Goal: Information Seeking & Learning: Learn about a topic

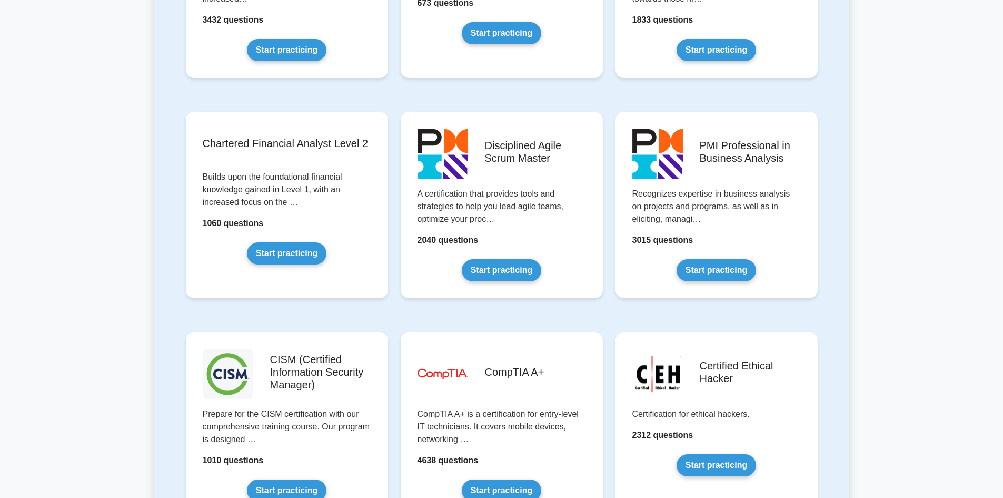
scroll to position [1217, 0]
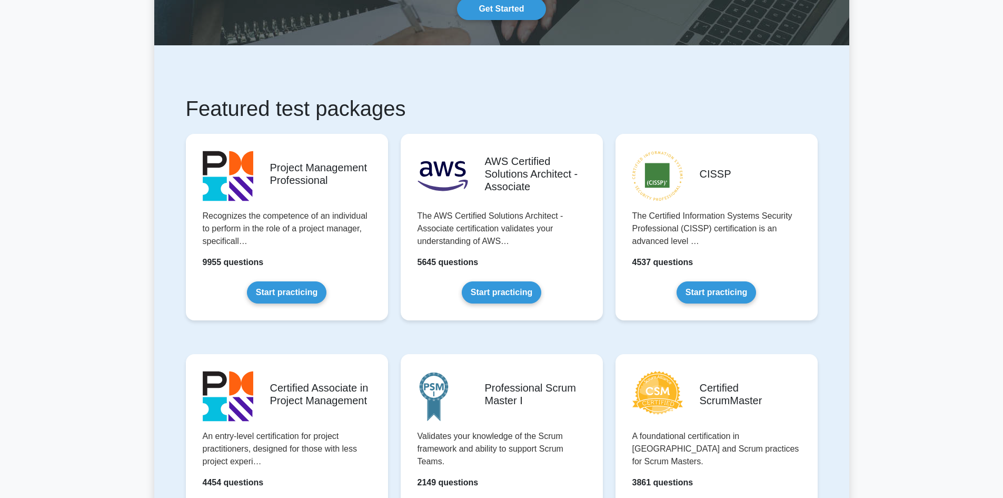
scroll to position [111, 0]
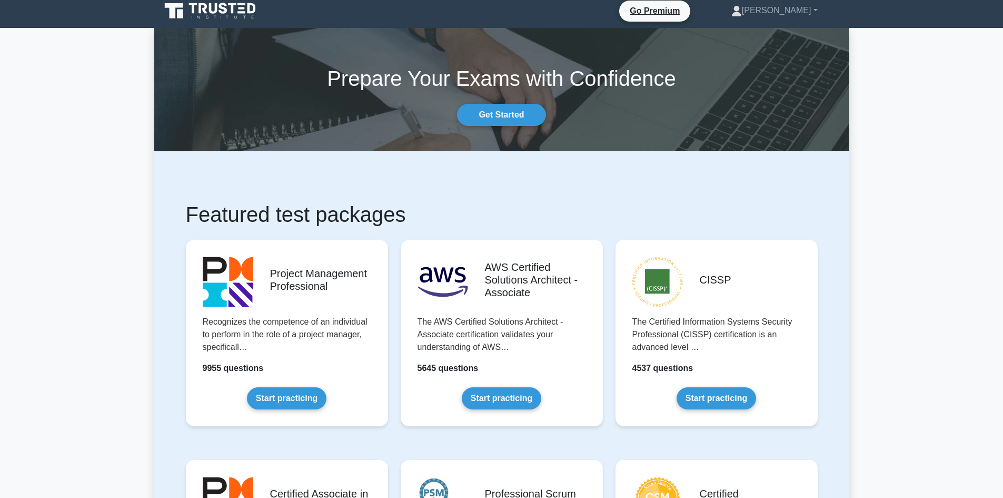
scroll to position [0, 0]
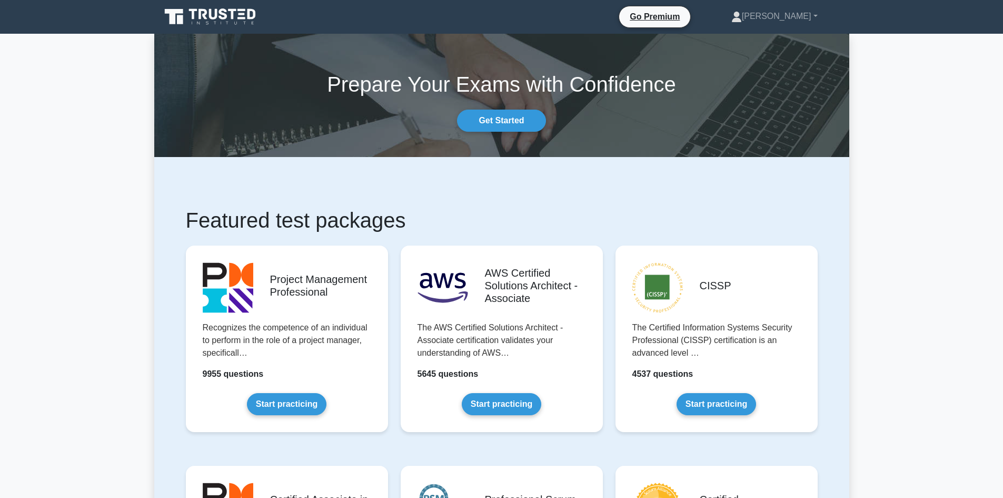
click at [213, 12] on icon at bounding box center [211, 17] width 101 height 20
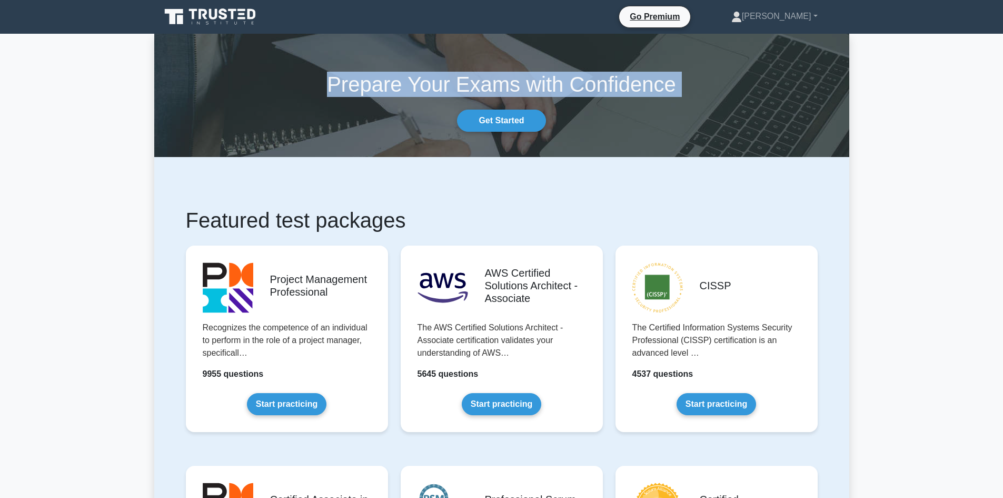
drag, startPoint x: 164, startPoint y: 144, endPoint x: 125, endPoint y: 170, distance: 46.3
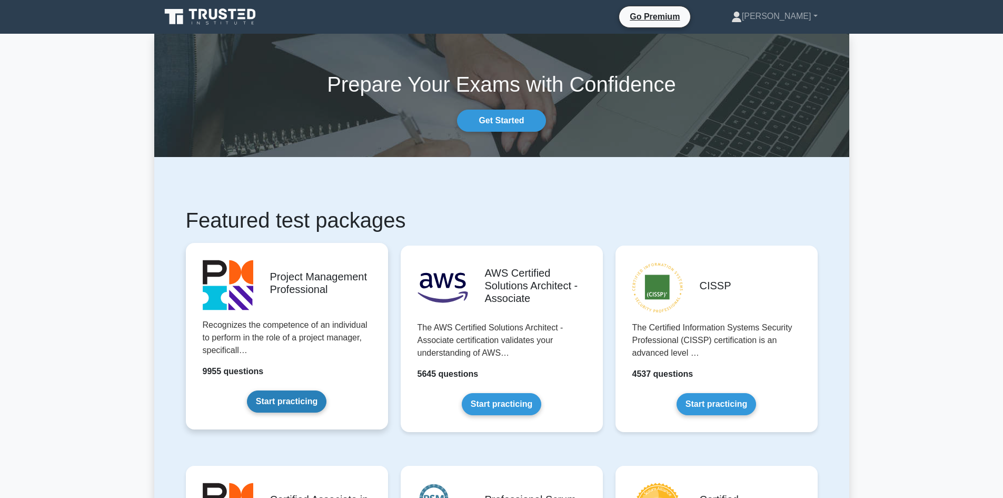
click at [287, 403] on link "Start practicing" at bounding box center [287, 401] width 80 height 22
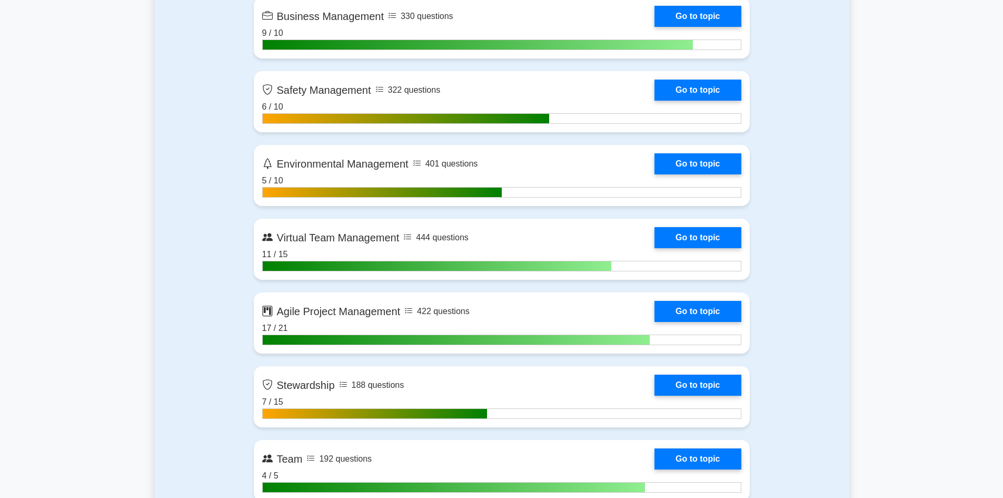
scroll to position [2792, 0]
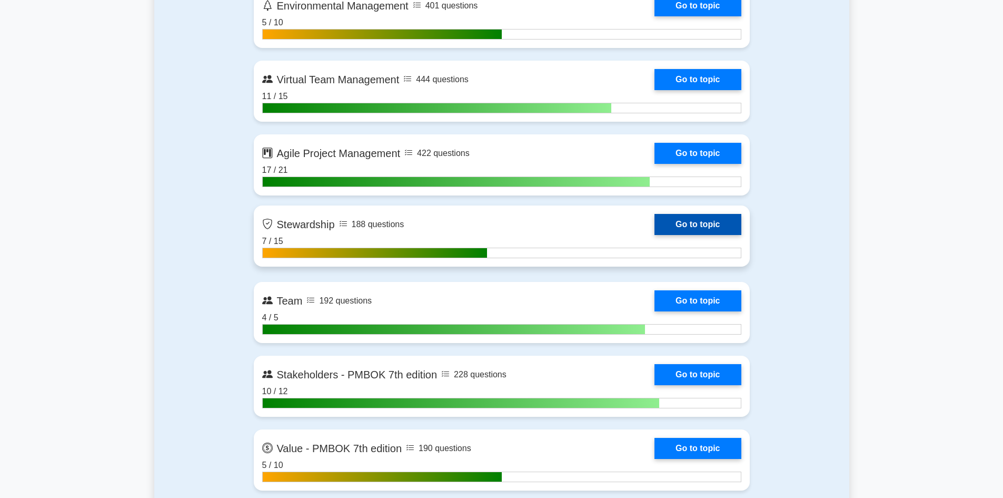
click at [694, 230] on link "Go to topic" at bounding box center [698, 224] width 86 height 21
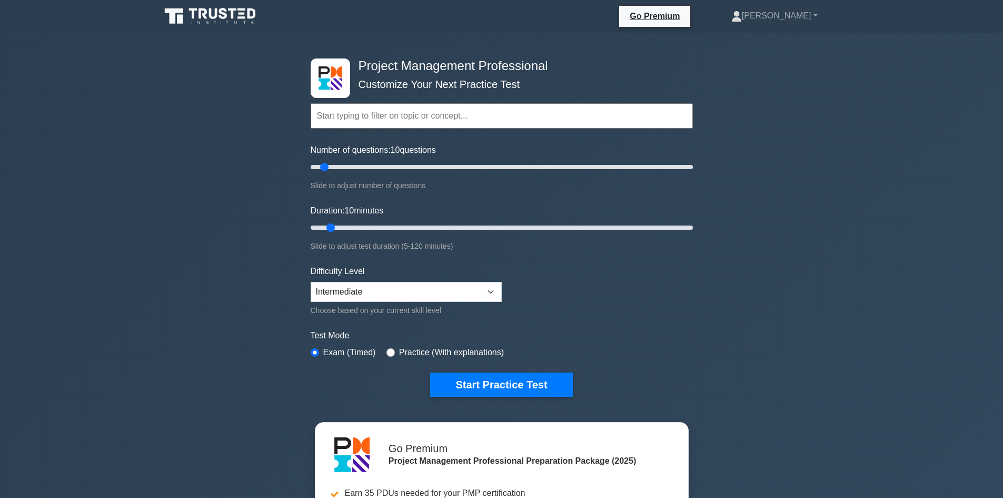
scroll to position [0, 0]
click at [820, 17] on link "[PERSON_NAME]" at bounding box center [774, 16] width 137 height 21
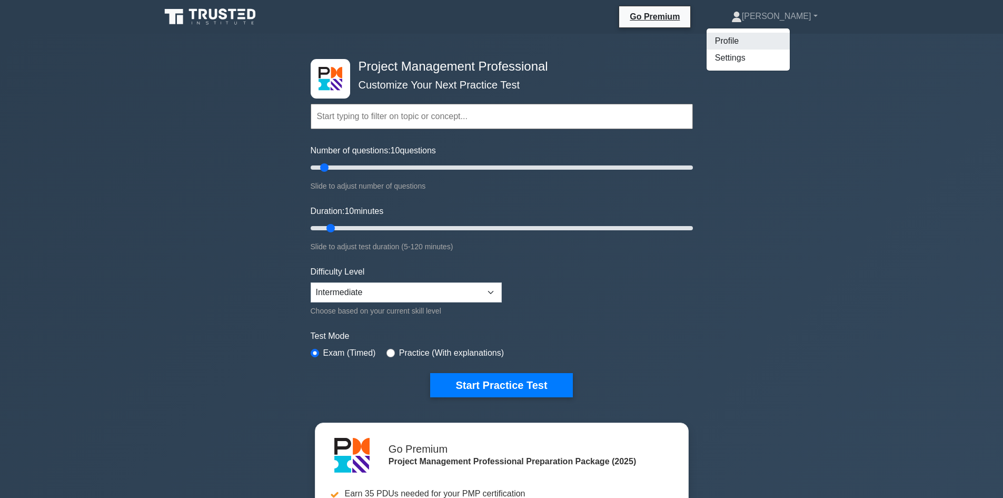
click at [766, 43] on link "Profile" at bounding box center [748, 41] width 83 height 17
click at [817, 13] on link "[PERSON_NAME]" at bounding box center [774, 16] width 137 height 21
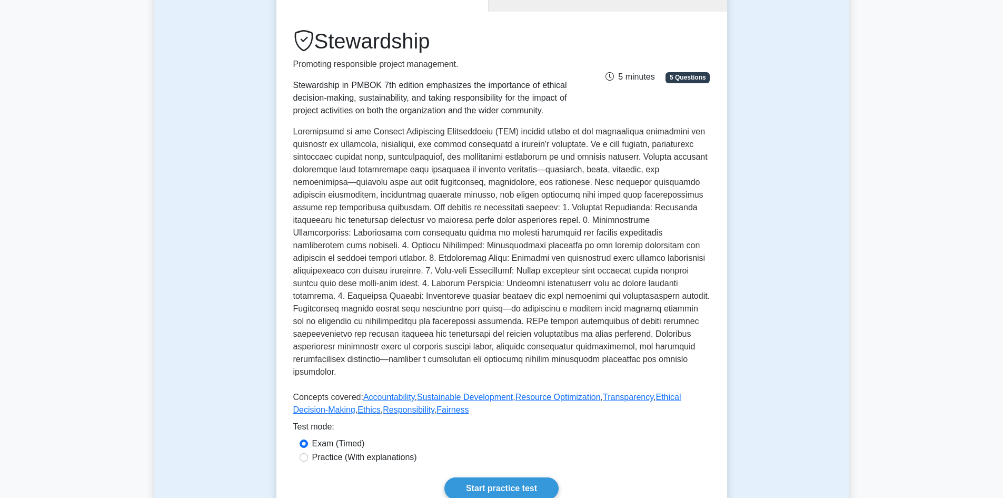
scroll to position [263, 0]
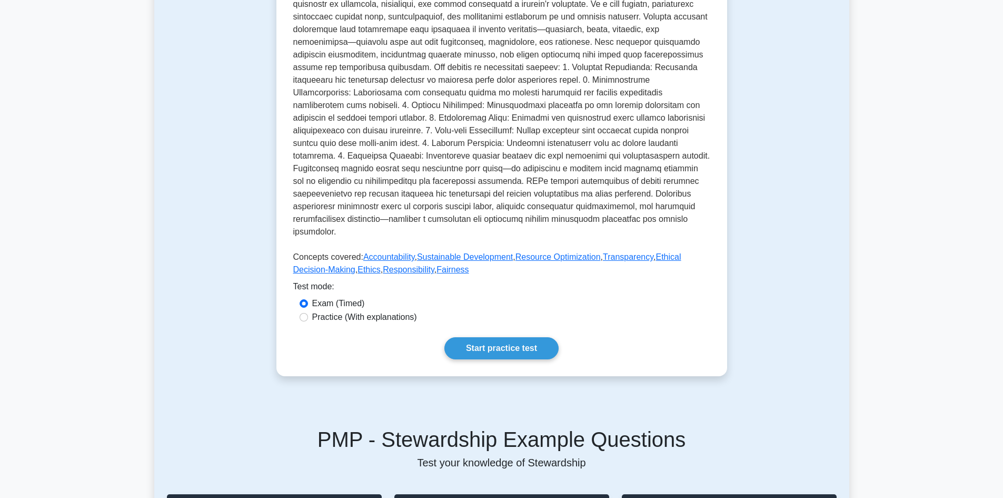
click at [228, 211] on div "Test Flashcards Stewardship Promoting responsible project management. Stewardsh…" at bounding box center [501, 109] width 695 height 585
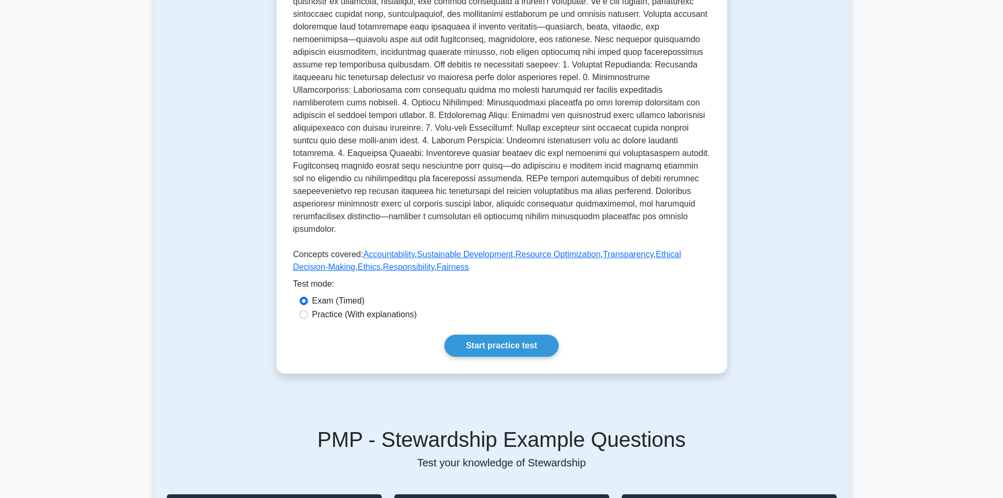
click at [353, 308] on label "Practice (With explanations)" at bounding box center [364, 314] width 105 height 13
click at [308, 310] on input "Practice (With explanations)" at bounding box center [304, 314] width 8 height 8
radio input "true"
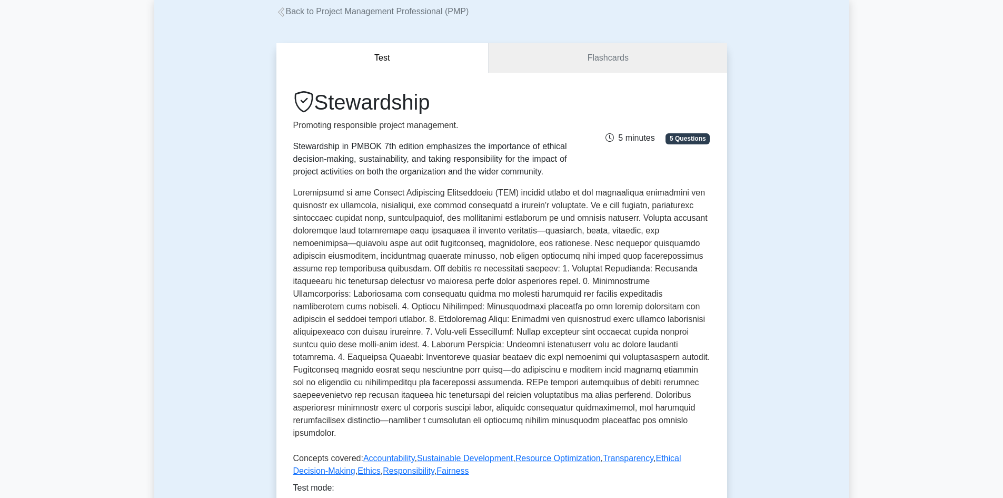
scroll to position [0, 0]
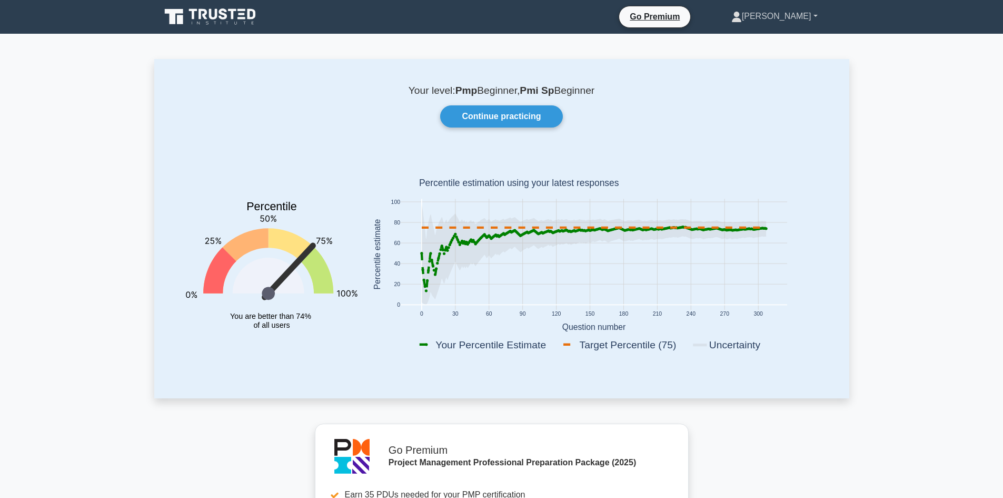
click at [811, 9] on link "[PERSON_NAME]" at bounding box center [774, 16] width 137 height 21
click at [782, 61] on link "Settings" at bounding box center [748, 58] width 83 height 17
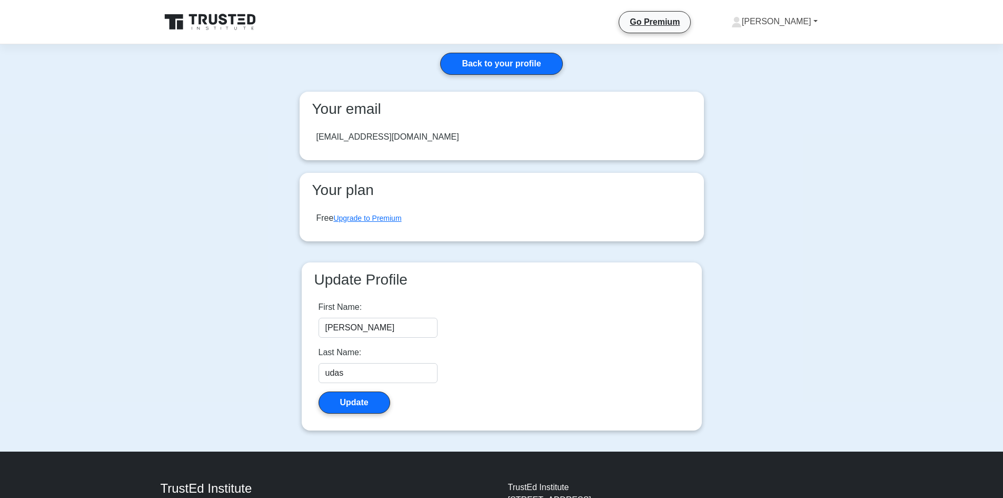
click at [806, 17] on link "[PERSON_NAME]" at bounding box center [774, 21] width 137 height 21
click at [786, 40] on link "Profile" at bounding box center [748, 46] width 83 height 17
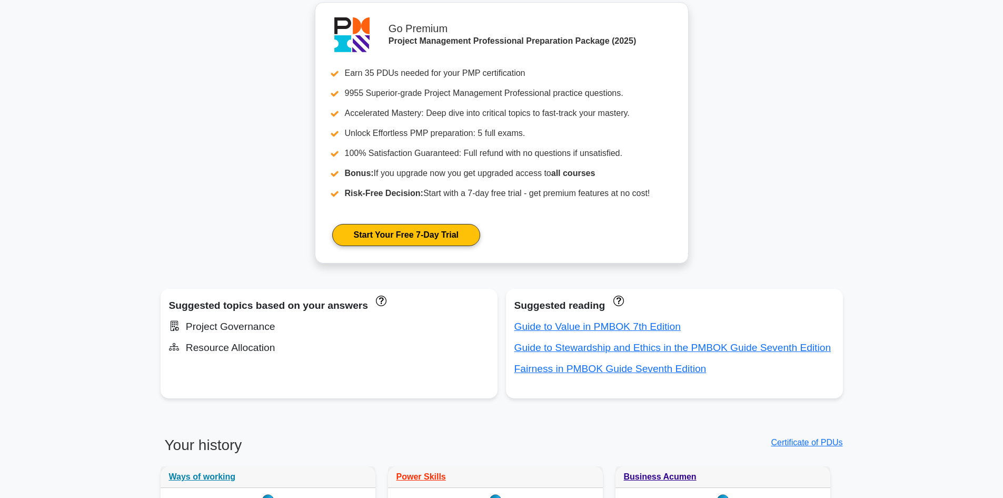
scroll to position [579, 0]
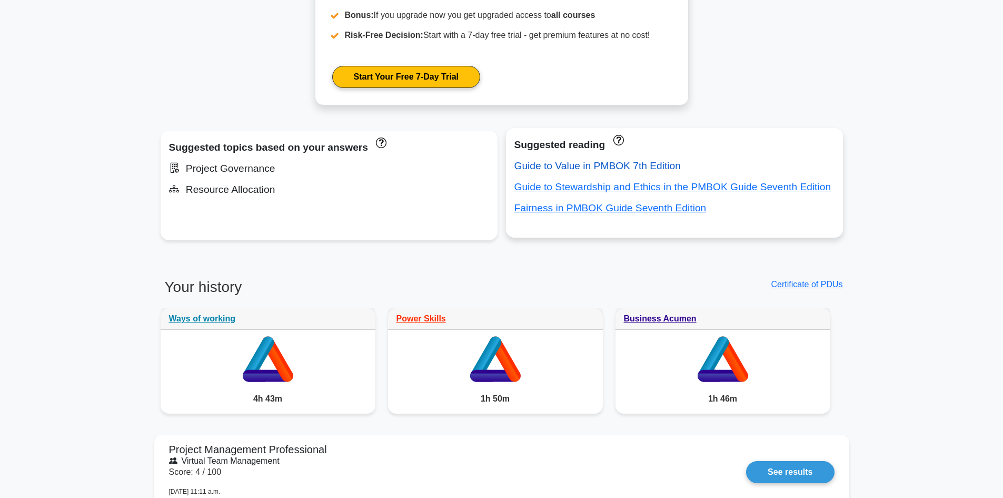
click at [562, 167] on link "Guide to Value in PMBOK 7th Edition" at bounding box center [598, 165] width 166 height 11
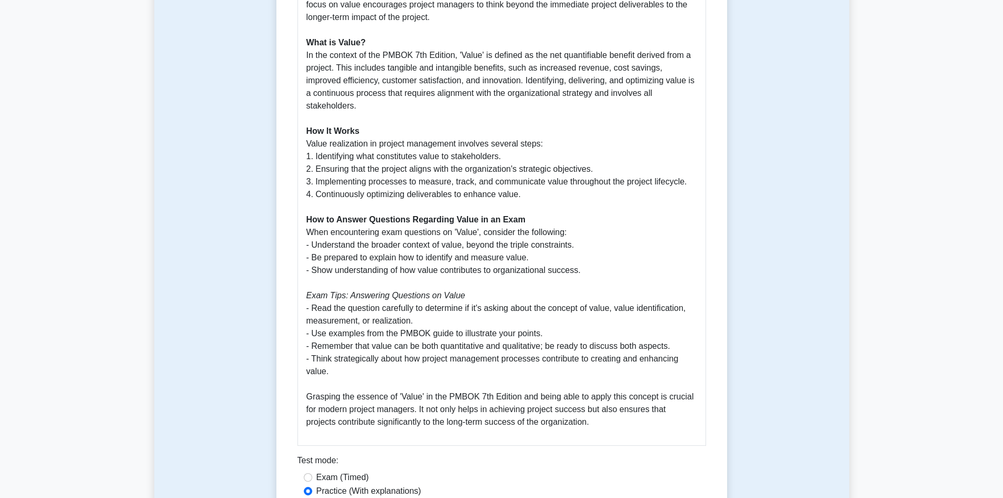
scroll to position [579, 0]
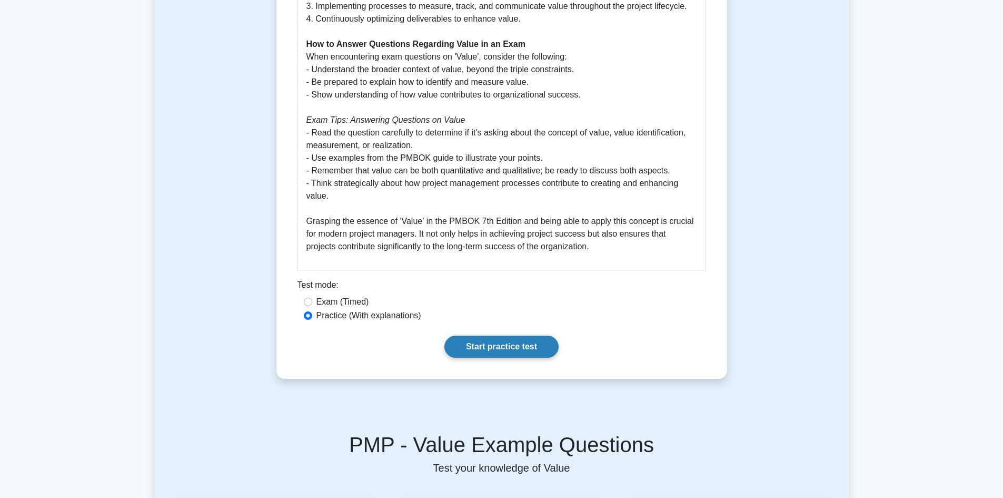
click at [504, 348] on link "Start practice test" at bounding box center [502, 347] width 114 height 22
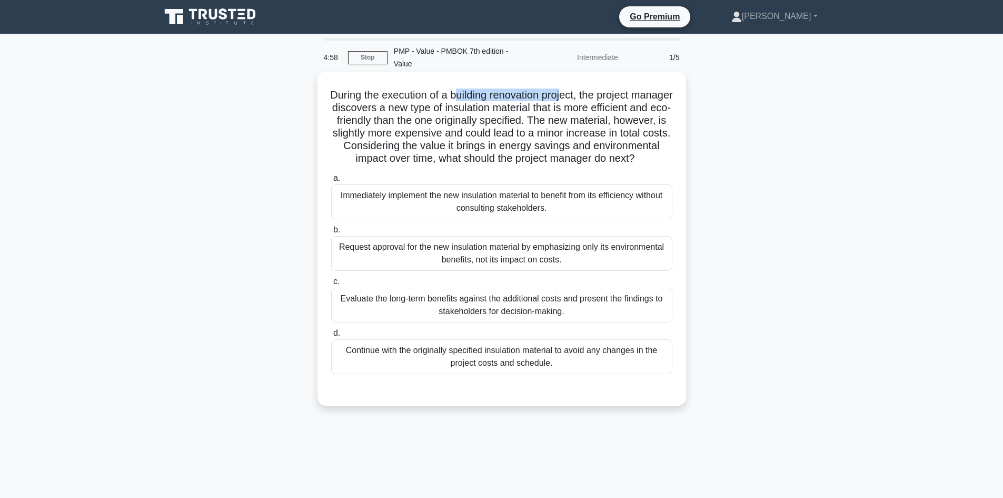
drag, startPoint x: 479, startPoint y: 92, endPoint x: 588, endPoint y: 90, distance: 109.6
click at [588, 90] on h5 "During the execution of a building renovation project, the project manager disc…" at bounding box center [501, 126] width 343 height 77
drag, startPoint x: 393, startPoint y: 108, endPoint x: 522, endPoint y: 106, distance: 129.1
click at [522, 106] on h5 "During the execution of a building renovation project, the project manager disc…" at bounding box center [501, 126] width 343 height 77
click at [514, 117] on h5 "During the execution of a building renovation project, the project manager disc…" at bounding box center [501, 126] width 343 height 77
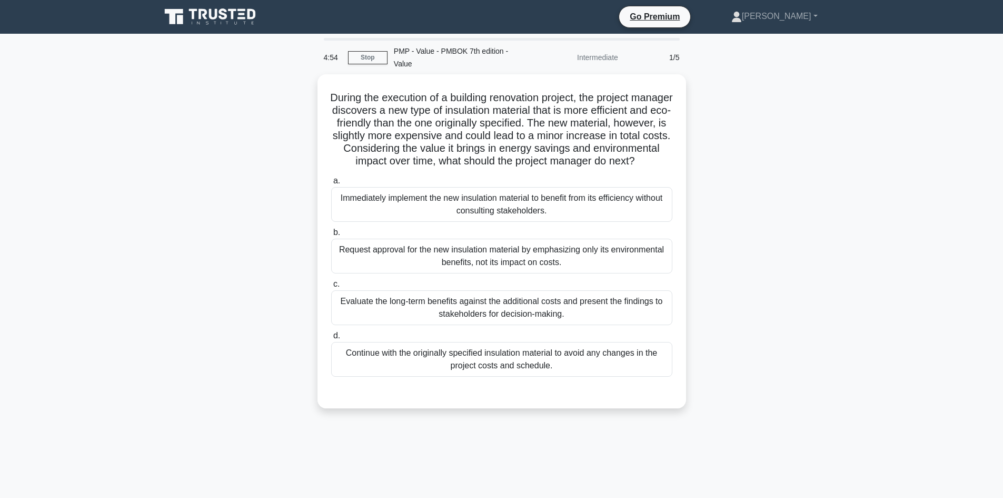
click at [251, 149] on div "During the execution of a building renovation project, the project manager disc…" at bounding box center [501, 247] width 695 height 347
click at [255, 144] on div "During the execution of a building renovation project, the project manager disc…" at bounding box center [501, 247] width 695 height 347
click at [238, 161] on div "During the execution of a building renovation project, the project manager disc…" at bounding box center [501, 247] width 695 height 347
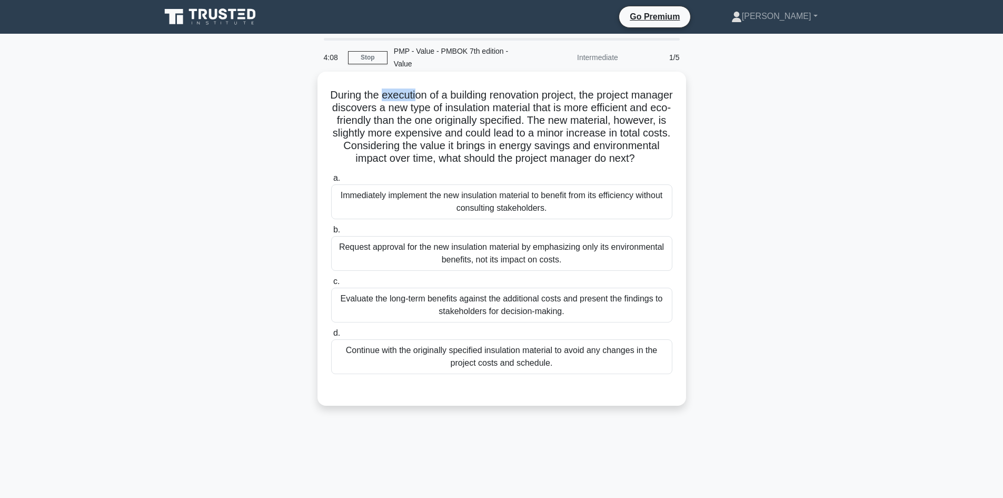
drag, startPoint x: 402, startPoint y: 95, endPoint x: 465, endPoint y: 104, distance: 63.8
click at [436, 100] on h5 "During the execution of a building renovation project, the project manager disc…" at bounding box center [501, 126] width 343 height 77
drag, startPoint x: 477, startPoint y: 94, endPoint x: 527, endPoint y: 101, distance: 51.0
click at [547, 95] on h5 "During the execution of a building renovation project, the project manager disc…" at bounding box center [501, 126] width 343 height 77
click at [499, 106] on h5 "During the execution of a building renovation project, the project manager disc…" at bounding box center [501, 126] width 343 height 77
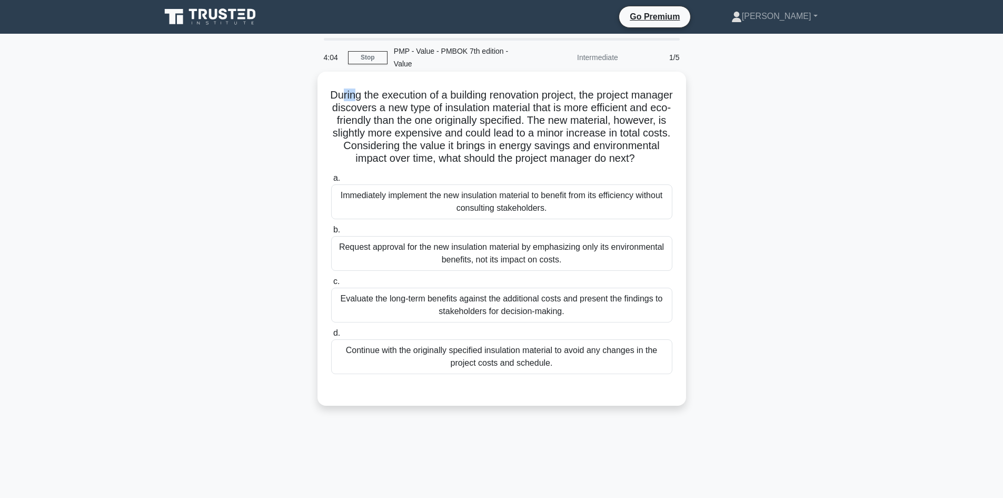
drag, startPoint x: 358, startPoint y: 97, endPoint x: 370, endPoint y: 96, distance: 11.6
click at [370, 96] on h5 "During the execution of a building renovation project, the project manager disc…" at bounding box center [501, 126] width 343 height 77
drag, startPoint x: 393, startPoint y: 93, endPoint x: 444, endPoint y: 95, distance: 50.6
click at [432, 94] on h5 "During the execution of a building renovation project, the project manager disc…" at bounding box center [501, 126] width 343 height 77
click at [455, 100] on h5 "During the execution of a building renovation project, the project manager disc…" at bounding box center [501, 126] width 343 height 77
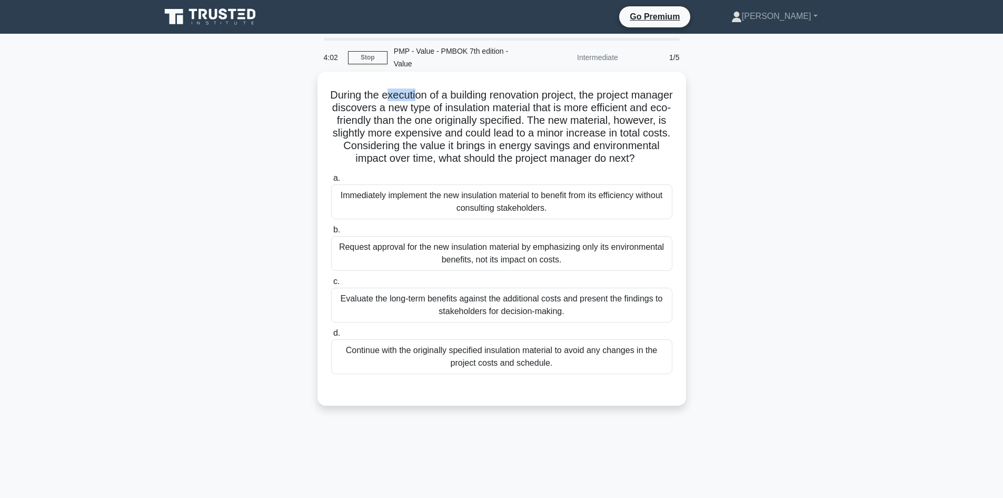
drag, startPoint x: 429, startPoint y: 94, endPoint x: 463, endPoint y: 96, distance: 34.3
click at [434, 94] on h5 "During the execution of a building renovation project, the project manager disc…" at bounding box center [501, 126] width 343 height 77
drag, startPoint x: 475, startPoint y: 96, endPoint x: 500, endPoint y: 102, distance: 25.6
click at [500, 102] on h5 "During the execution of a building renovation project, the project manager disc…" at bounding box center [501, 126] width 343 height 77
click at [530, 94] on h5 "During the execution of a building renovation project, the project manager disc…" at bounding box center [501, 126] width 343 height 77
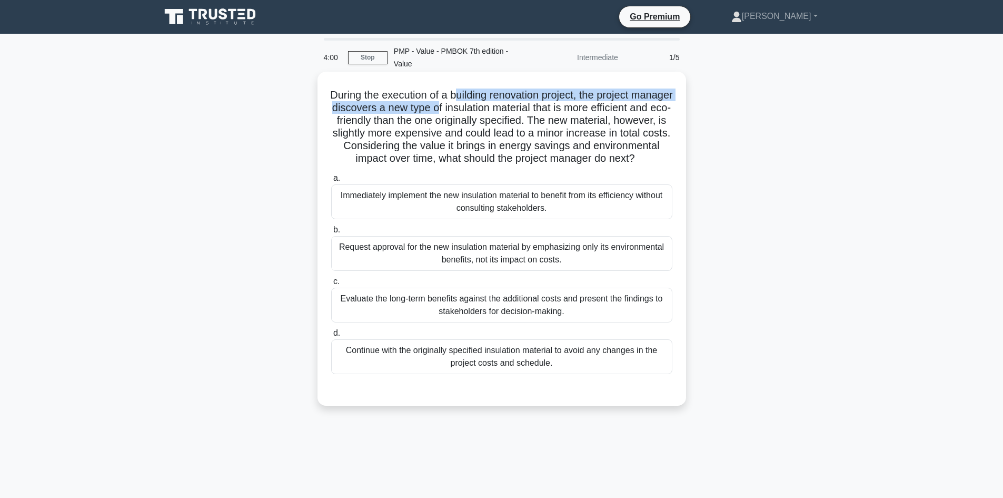
click at [490, 94] on h5 "During the execution of a building renovation project, the project manager disc…" at bounding box center [501, 126] width 343 height 77
drag, startPoint x: 360, startPoint y: 94, endPoint x: 397, endPoint y: 94, distance: 37.4
click at [373, 94] on h5 "During the execution of a building renovation project, the project manager disc…" at bounding box center [501, 126] width 343 height 77
drag, startPoint x: 410, startPoint y: 93, endPoint x: 468, endPoint y: 100, distance: 57.8
click at [441, 94] on h5 "During the execution of a building renovation project, the project manager disc…" at bounding box center [501, 126] width 343 height 77
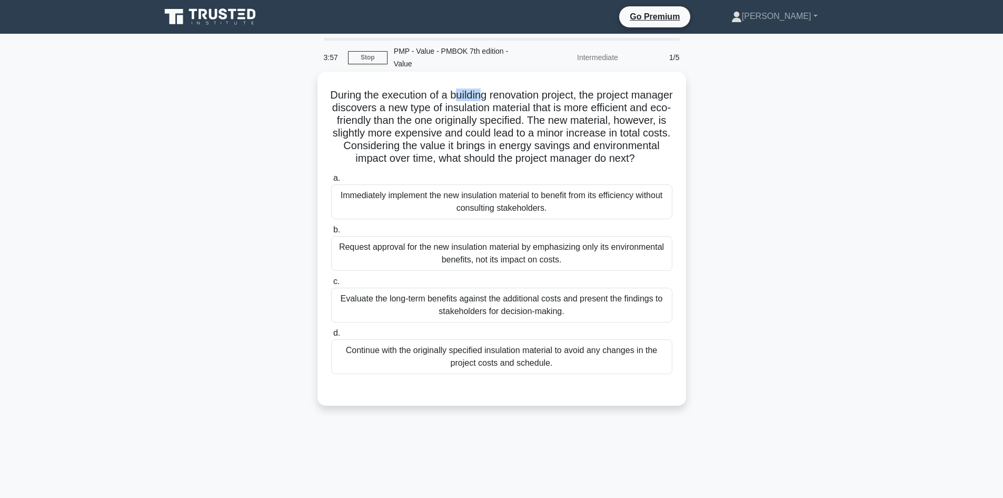
drag, startPoint x: 474, startPoint y: 96, endPoint x: 502, endPoint y: 97, distance: 28.4
click at [502, 97] on h5 "During the execution of a building renovation project, the project manager disc…" at bounding box center [501, 126] width 343 height 77
drag, startPoint x: 528, startPoint y: 93, endPoint x: 548, endPoint y: 94, distance: 19.5
click at [548, 94] on h5 "During the execution of a building renovation project, the project manager disc…" at bounding box center [501, 126] width 343 height 77
drag, startPoint x: 580, startPoint y: 97, endPoint x: 597, endPoint y: 98, distance: 16.9
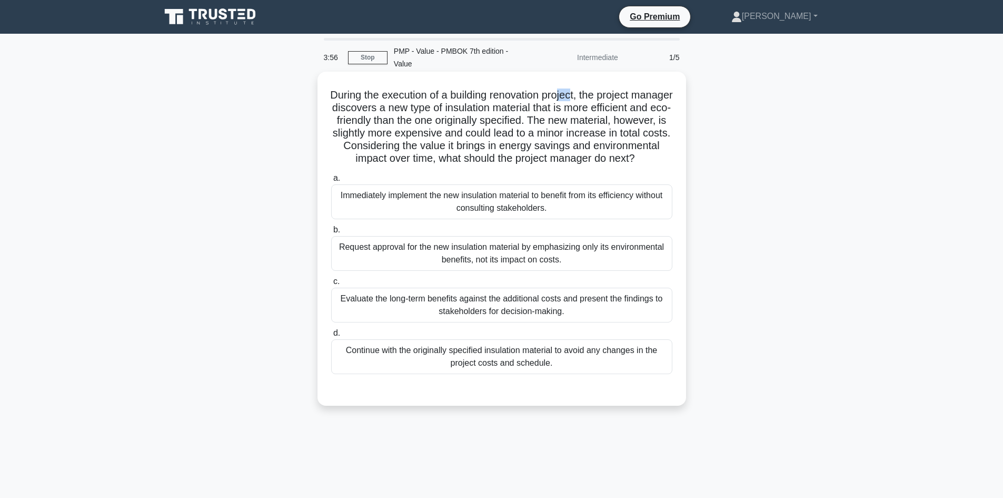
click at [597, 98] on h5 "During the execution of a building renovation project, the project manager disc…" at bounding box center [501, 126] width 343 height 77
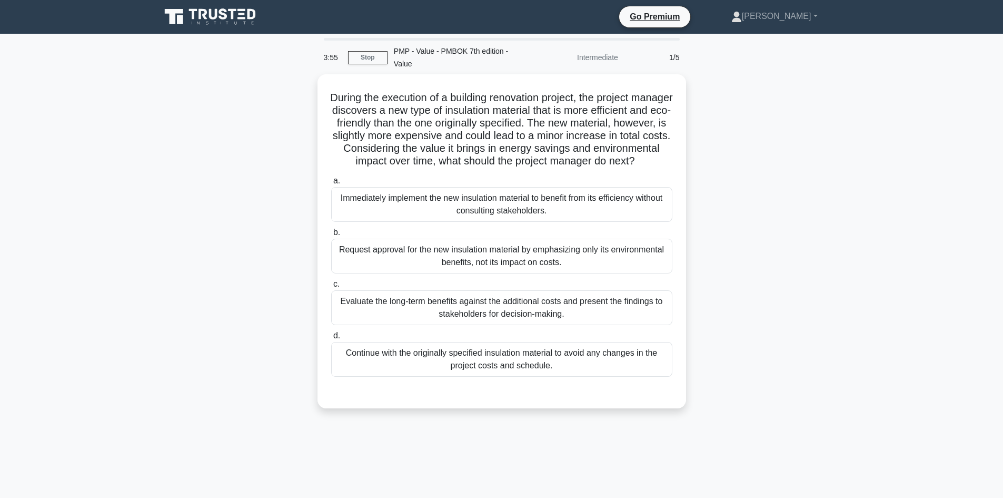
drag, startPoint x: 265, startPoint y: 136, endPoint x: 261, endPoint y: 140, distance: 5.6
click at [261, 140] on div "During the execution of a building renovation project, the project manager disc…" at bounding box center [501, 247] width 695 height 347
click at [373, 61] on link "Stop" at bounding box center [368, 57] width 40 height 13
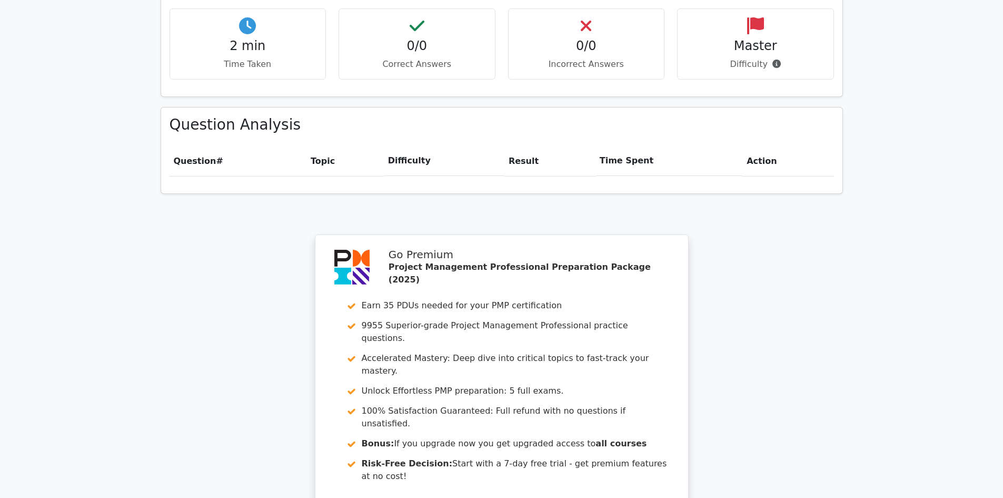
scroll to position [737, 0]
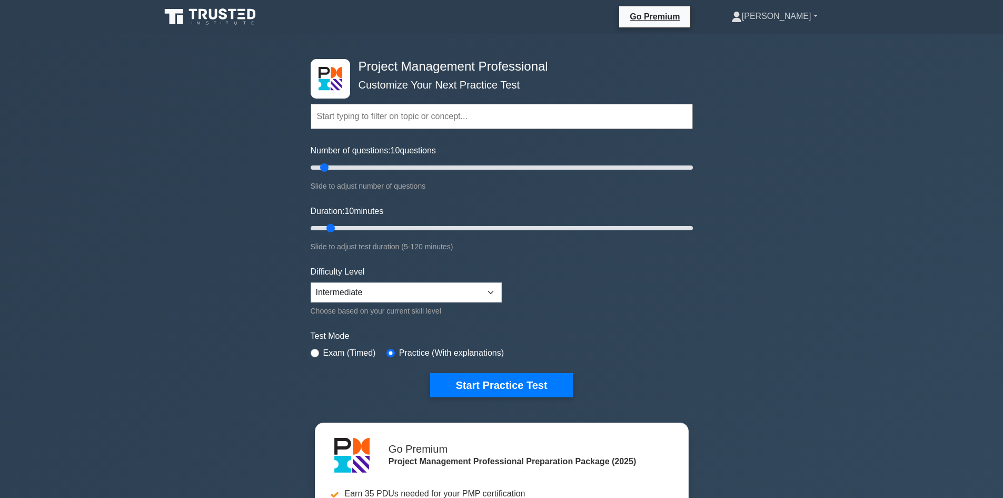
click at [818, 15] on link "[PERSON_NAME]" at bounding box center [774, 16] width 137 height 21
click at [788, 40] on link "Profile" at bounding box center [748, 41] width 83 height 17
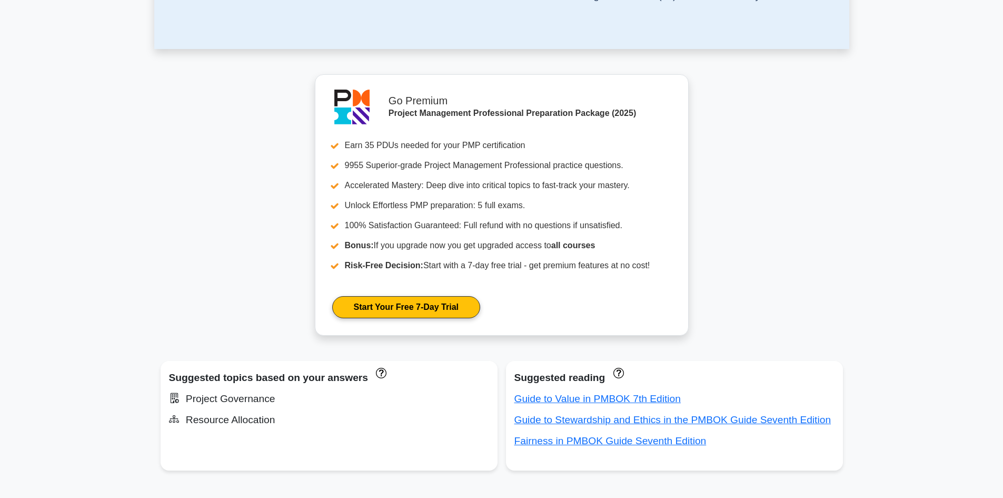
scroll to position [474, 0]
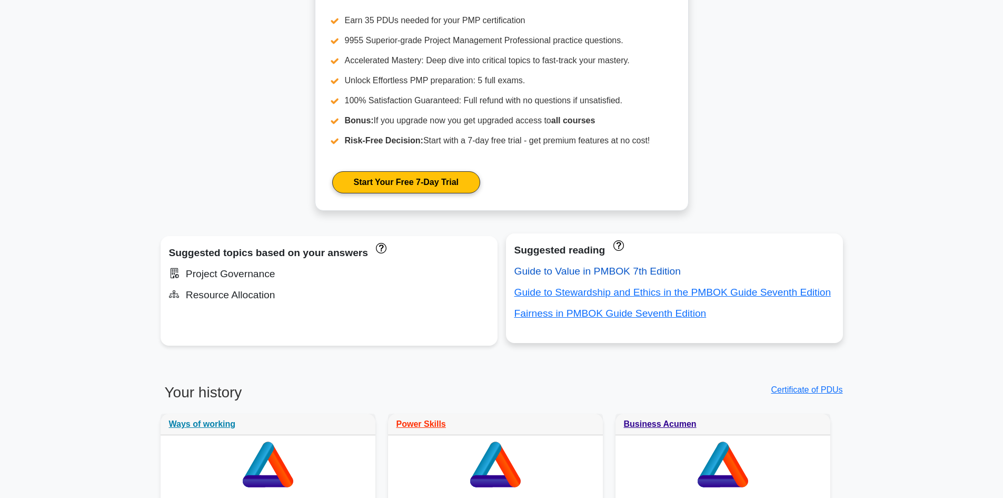
click at [588, 273] on link "Guide to Value in PMBOK 7th Edition" at bounding box center [598, 270] width 166 height 11
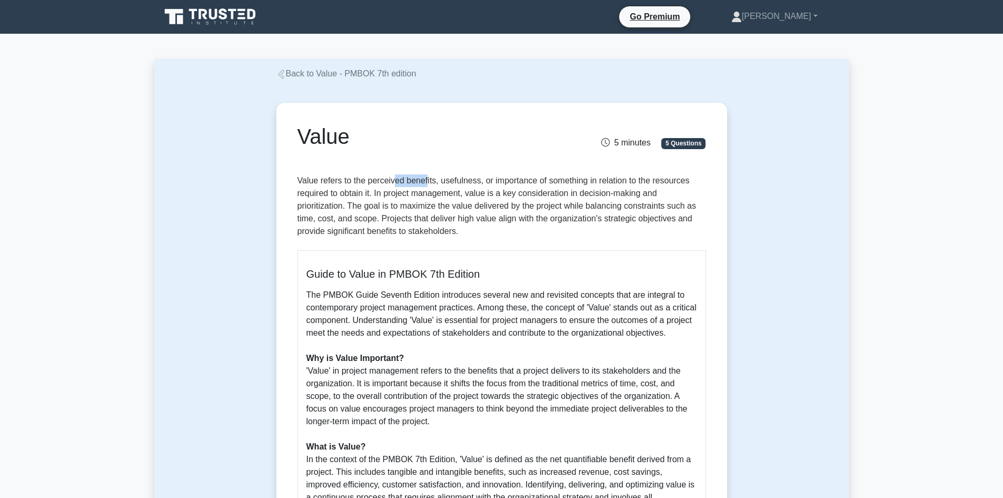
drag, startPoint x: 396, startPoint y: 182, endPoint x: 428, endPoint y: 179, distance: 32.3
click at [428, 179] on p "Value refers to the perceived benefits, usefulness, or importance of something …" at bounding box center [502, 207] width 409 height 67
drag, startPoint x: 449, startPoint y: 179, endPoint x: 472, endPoint y: 180, distance: 23.2
click at [472, 180] on p "Value refers to the perceived benefits, usefulness, or importance of something …" at bounding box center [502, 207] width 409 height 67
drag, startPoint x: 492, startPoint y: 178, endPoint x: 573, endPoint y: 181, distance: 81.2
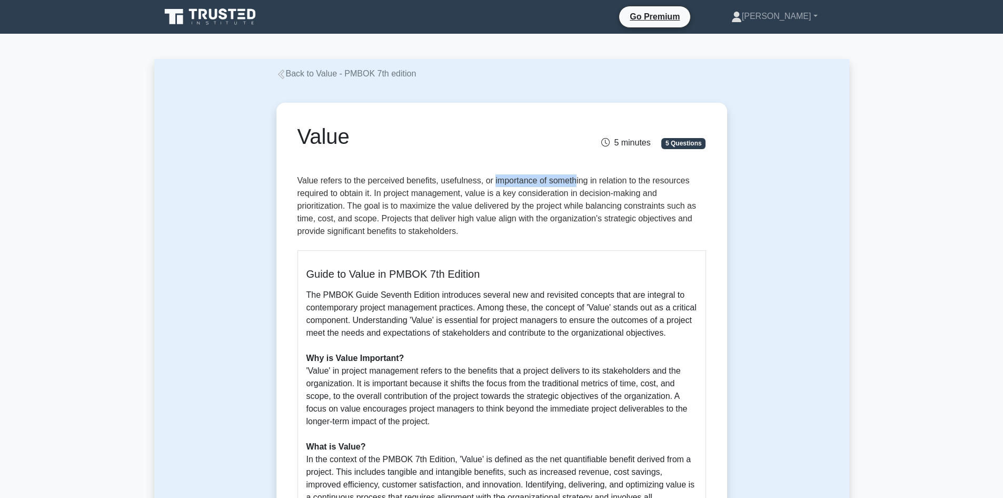
click at [573, 181] on p "Value refers to the perceived benefits, usefulness, or importance of something …" at bounding box center [502, 207] width 409 height 67
drag, startPoint x: 327, startPoint y: 311, endPoint x: 453, endPoint y: 308, distance: 126.5
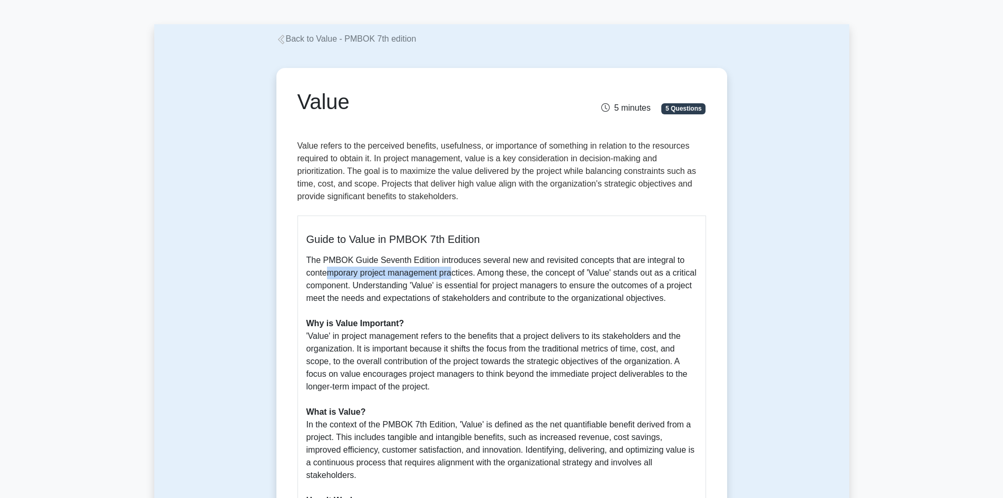
scroll to position [53, 0]
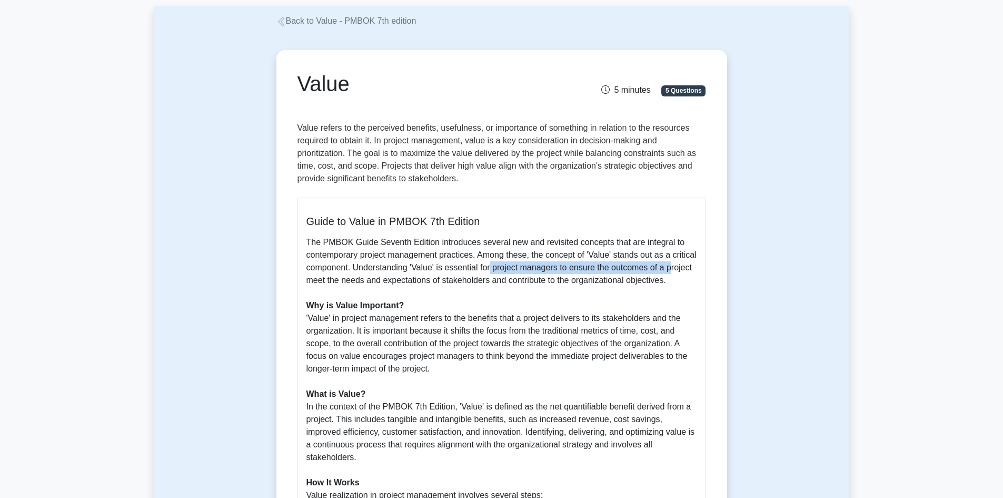
drag, startPoint x: 503, startPoint y: 272, endPoint x: 672, endPoint y: 271, distance: 169.1
drag, startPoint x: 341, startPoint y: 284, endPoint x: 376, endPoint y: 287, distance: 35.4
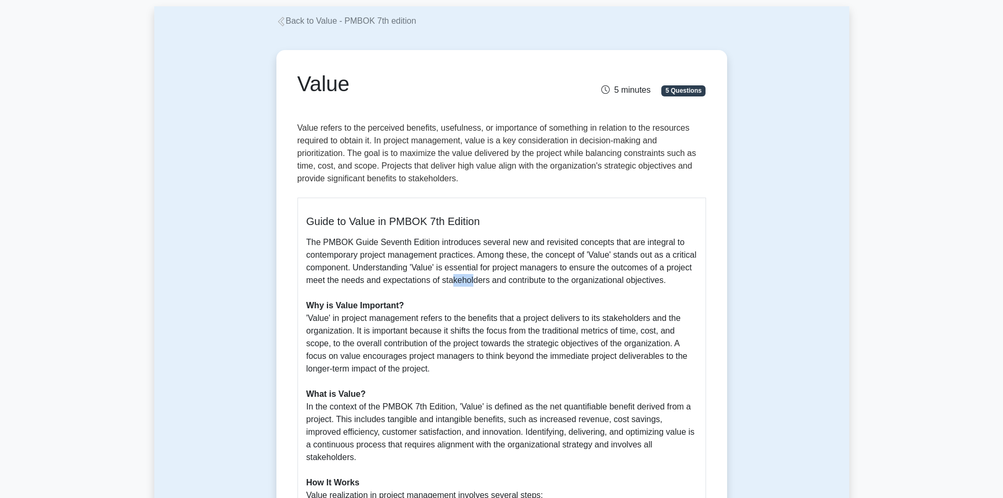
drag, startPoint x: 451, startPoint y: 282, endPoint x: 504, endPoint y: 280, distance: 52.7
drag, startPoint x: 517, startPoint y: 279, endPoint x: 547, endPoint y: 277, distance: 29.6
drag, startPoint x: 585, startPoint y: 275, endPoint x: 651, endPoint y: 284, distance: 65.9
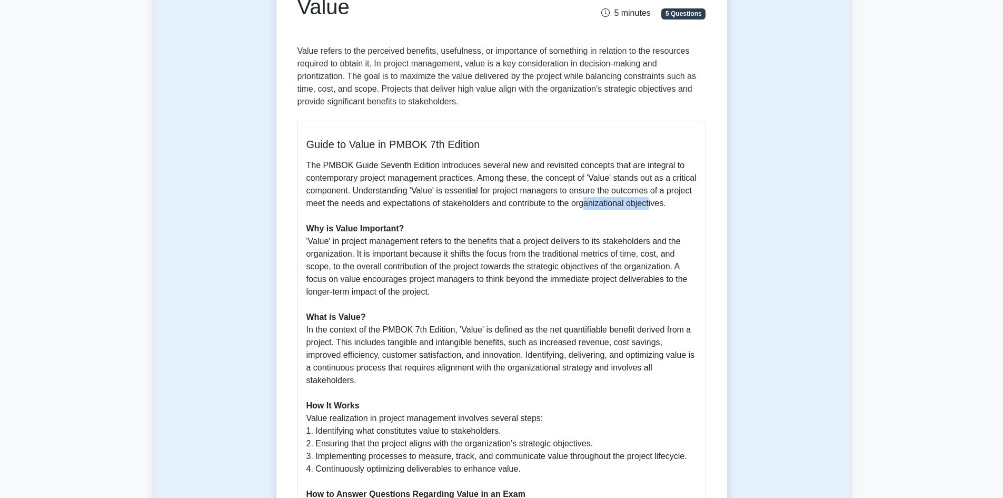
scroll to position [158, 0]
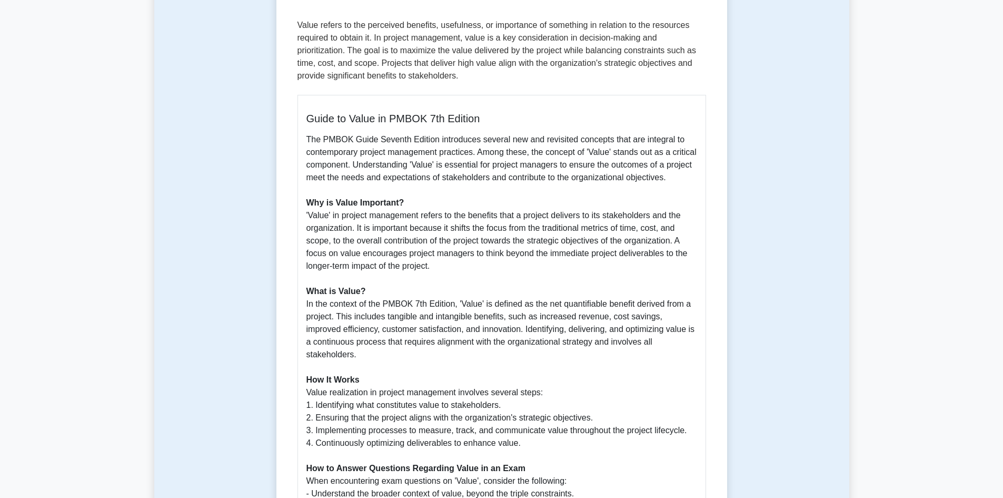
click at [227, 252] on div "Value 5 minutes 5 Questions Guide to Value in PMBOK 7th Edition Why is Value Im…" at bounding box center [501, 375] width 695 height 906
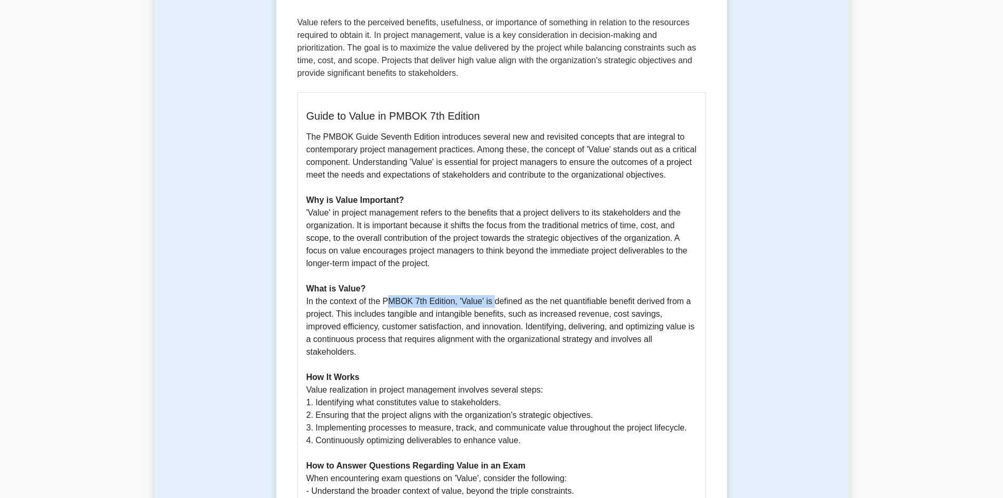
drag, startPoint x: 389, startPoint y: 301, endPoint x: 493, endPoint y: 300, distance: 104.3
click at [493, 300] on p "The PMBOK Guide Seventh Edition introduces several new and revisited concepts t…" at bounding box center [502, 403] width 391 height 544
click at [513, 302] on p "The PMBOK Guide Seventh Edition introduces several new and revisited concepts t…" at bounding box center [502, 403] width 391 height 544
drag, startPoint x: 558, startPoint y: 298, endPoint x: 668, endPoint y: 305, distance: 110.3
click at [667, 305] on p "The PMBOK Guide Seventh Edition introduces several new and revisited concepts t…" at bounding box center [502, 403] width 391 height 544
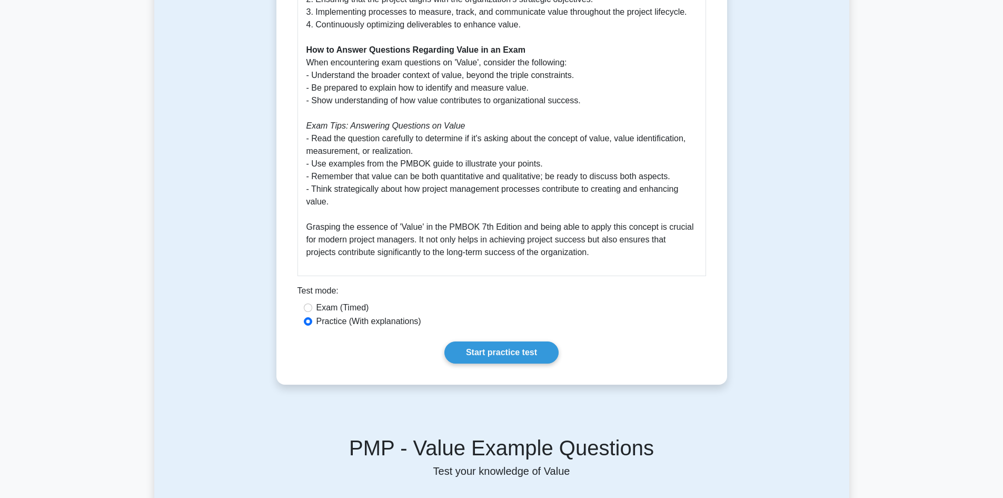
scroll to position [579, 0]
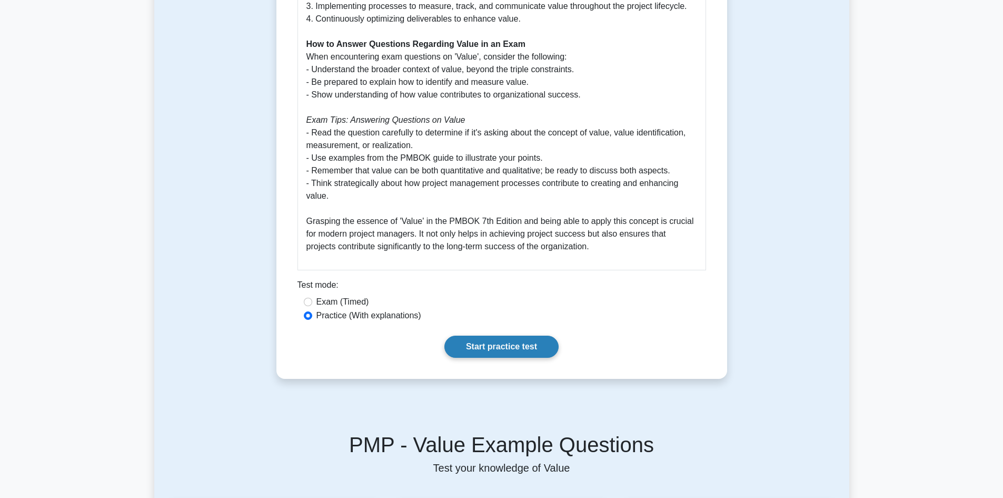
click at [514, 346] on link "Start practice test" at bounding box center [502, 347] width 114 height 22
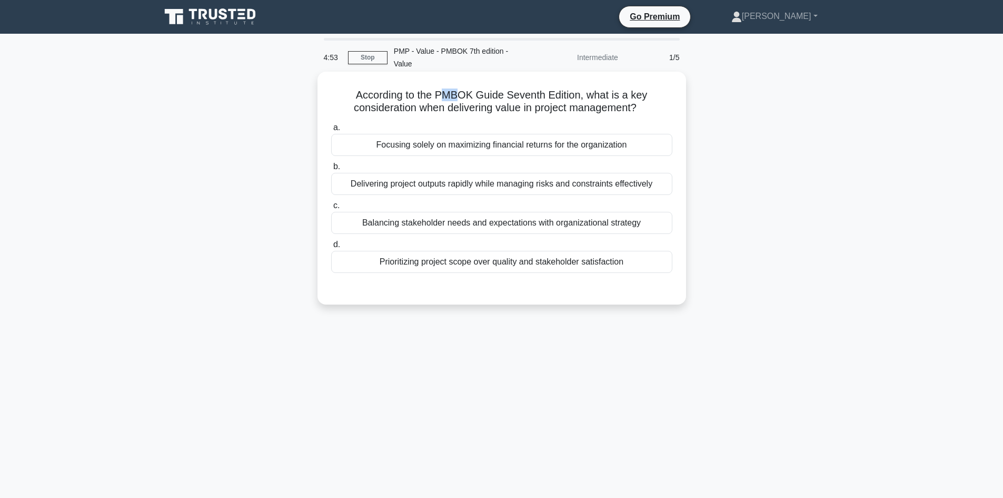
drag, startPoint x: 441, startPoint y: 95, endPoint x: 488, endPoint y: 95, distance: 47.4
click at [462, 99] on h5 "According to the PMBOK Guide Seventh Edition, what is a key consideration when …" at bounding box center [501, 101] width 343 height 26
drag, startPoint x: 483, startPoint y: 93, endPoint x: 499, endPoint y: 96, distance: 16.5
click at [499, 96] on h5 "According to the PMBOK Guide Seventh Edition, what is a key consideration when …" at bounding box center [501, 101] width 343 height 26
click at [521, 98] on h5 "According to the PMBOK Guide Seventh Edition, what is a key consideration when …" at bounding box center [501, 101] width 343 height 26
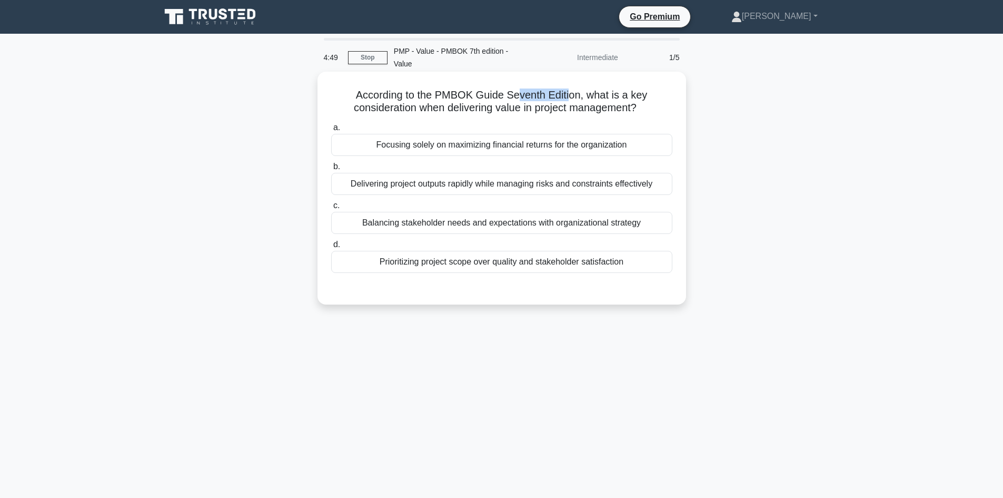
drag, startPoint x: 517, startPoint y: 92, endPoint x: 569, endPoint y: 102, distance: 53.1
click at [569, 102] on h5 "According to the PMBOK Guide Seventh Edition, what is a key consideration when …" at bounding box center [501, 101] width 343 height 26
drag, startPoint x: 366, startPoint y: 109, endPoint x: 407, endPoint y: 112, distance: 40.7
click at [407, 112] on h5 "According to the PMBOK Guide Seventh Edition, what is a key consideration when …" at bounding box center [501, 101] width 343 height 26
drag, startPoint x: 476, startPoint y: 107, endPoint x: 548, endPoint y: 110, distance: 71.7
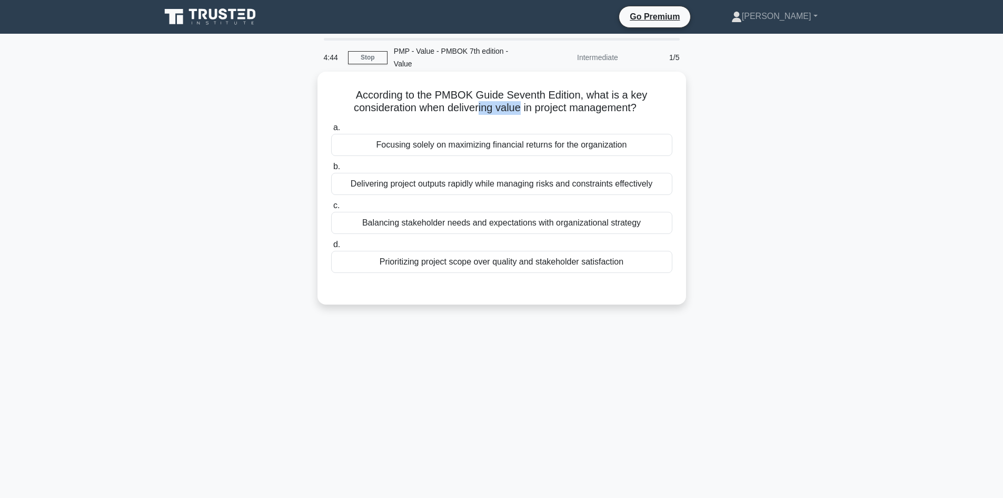
click at [521, 107] on h5 "According to the PMBOK Guide Seventh Edition, what is a key consideration when …" at bounding box center [501, 101] width 343 height 26
click at [512, 189] on div "Delivering project outputs rapidly while managing risks and constraints effecti…" at bounding box center [501, 184] width 341 height 22
click at [331, 170] on input "b. Delivering project outputs rapidly while managing risks and constraints effe…" at bounding box center [331, 166] width 0 height 7
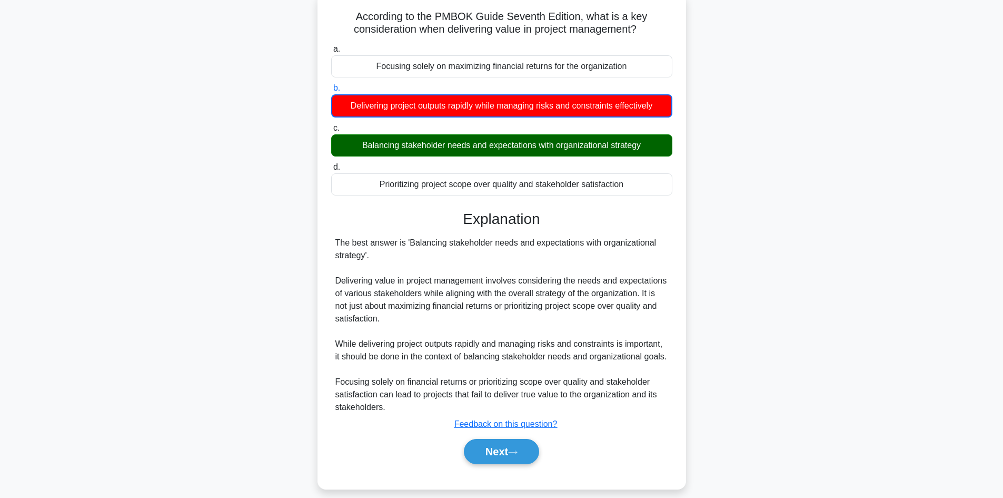
scroll to position [90, 0]
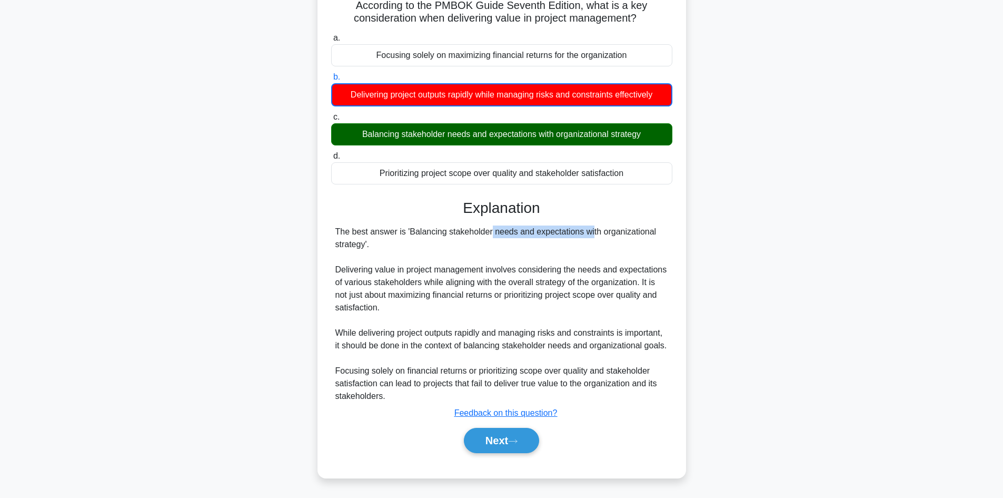
drag, startPoint x: 425, startPoint y: 232, endPoint x: 405, endPoint y: 282, distance: 53.4
click at [526, 237] on div "The best answer is 'Balancing stakeholder needs and expectations with organizat…" at bounding box center [502, 313] width 333 height 177
drag, startPoint x: 547, startPoint y: 278, endPoint x: 631, endPoint y: 286, distance: 83.6
click at [631, 286] on div "The best answer is 'Balancing stakeholder needs and expectations with organizat…" at bounding box center [502, 313] width 333 height 177
click at [586, 293] on div "The best answer is 'Balancing stakeholder needs and expectations with organizat…" at bounding box center [502, 313] width 333 height 177
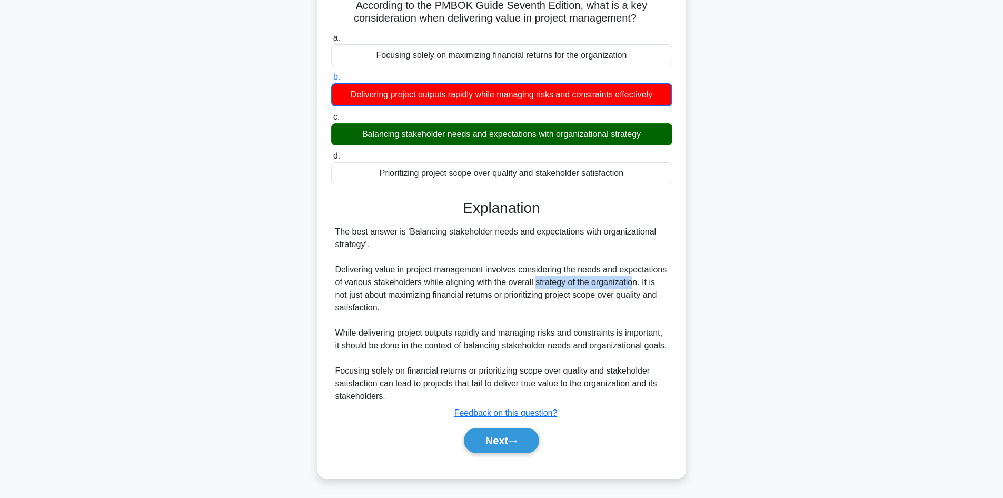
drag, startPoint x: 552, startPoint y: 280, endPoint x: 634, endPoint y: 287, distance: 82.4
click at [634, 287] on div "The best answer is 'Balancing stakeholder needs and expectations with organizat…" at bounding box center [502, 313] width 333 height 177
click at [506, 440] on button "Next" at bounding box center [501, 440] width 75 height 25
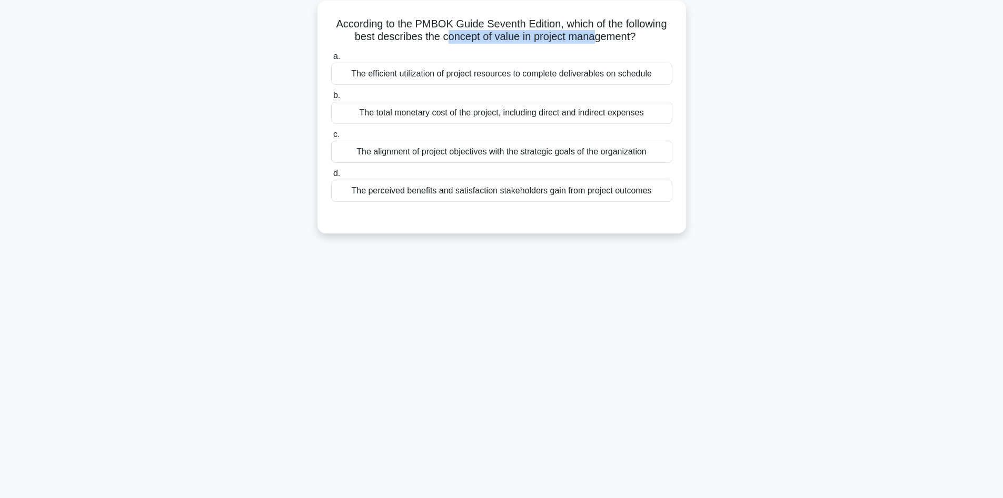
drag, startPoint x: 446, startPoint y: 40, endPoint x: 598, endPoint y: 41, distance: 151.7
click at [598, 41] on h5 "According to the PMBOK Guide Seventh Edition, which of the following best descr…" at bounding box center [501, 30] width 343 height 26
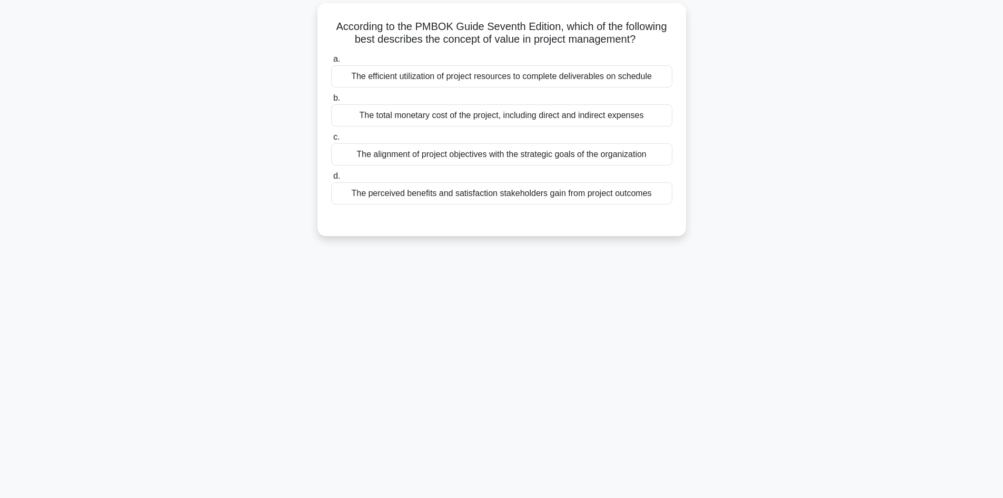
click at [258, 187] on div "According to the PMBOK Guide Seventh Edition, which of the following best descr…" at bounding box center [501, 125] width 695 height 245
click at [482, 196] on div "The perceived benefits and satisfaction stakeholders gain from project outcomes" at bounding box center [501, 191] width 341 height 22
click at [331, 177] on input "d. The perceived benefits and satisfaction stakeholders gain from project outco…" at bounding box center [331, 173] width 0 height 7
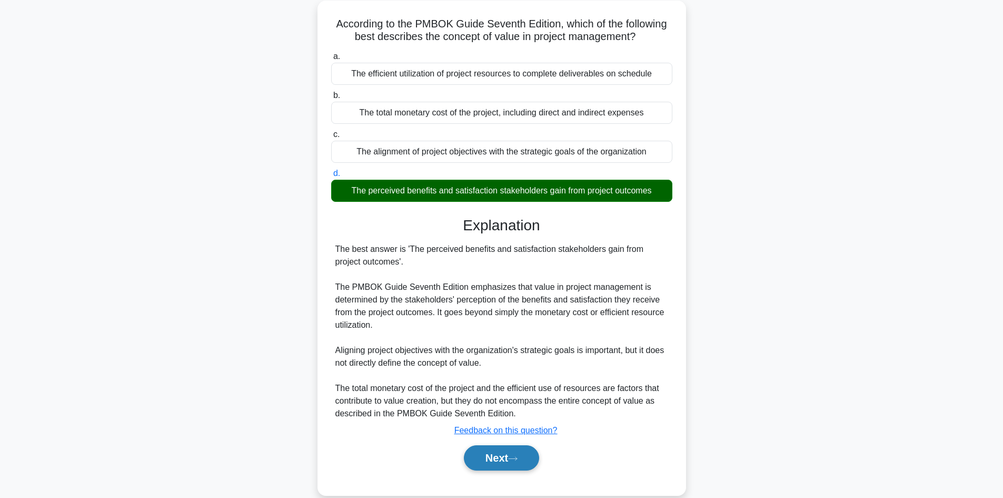
click at [497, 458] on button "Next" at bounding box center [501, 457] width 75 height 25
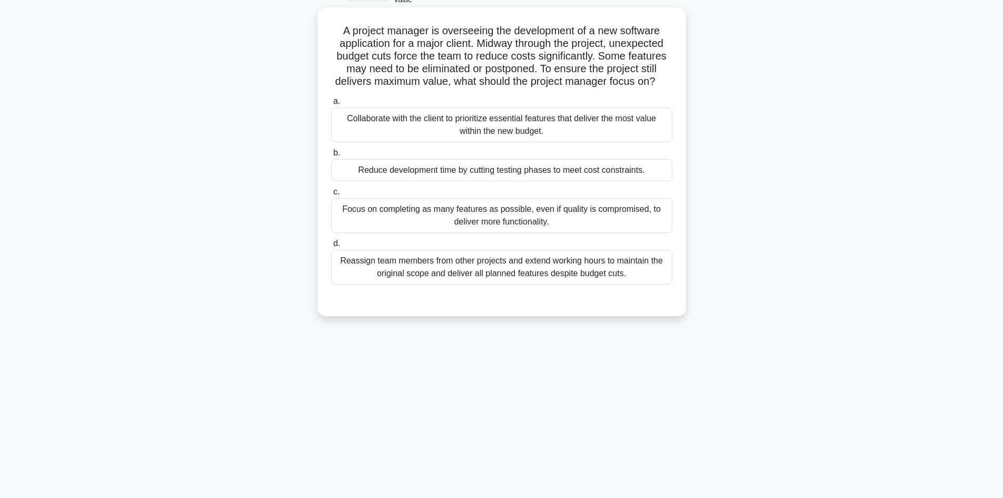
scroll to position [18, 0]
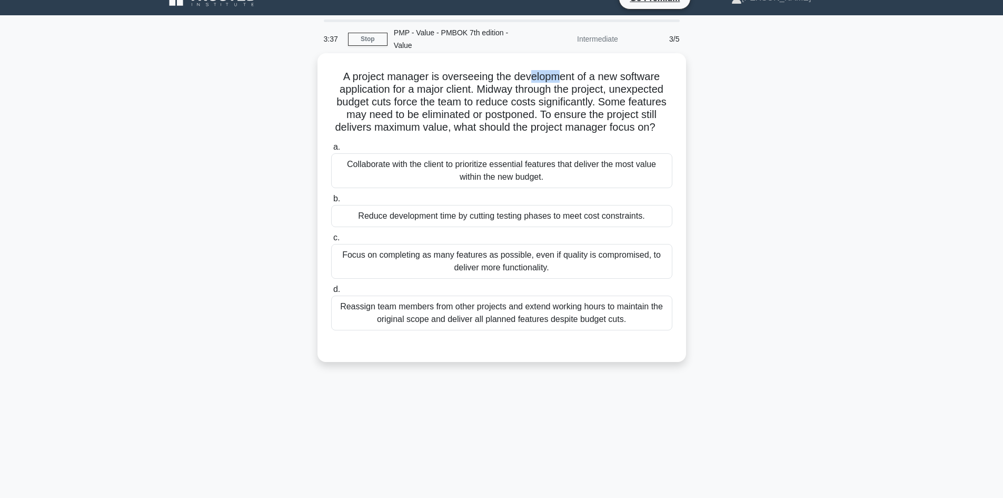
drag, startPoint x: 529, startPoint y: 77, endPoint x: 564, endPoint y: 83, distance: 35.8
click at [564, 83] on h5 "A project manager is overseeing the development of a new software application f…" at bounding box center [501, 102] width 343 height 64
drag, startPoint x: 621, startPoint y: 78, endPoint x: 642, endPoint y: 78, distance: 21.6
click at [642, 78] on h5 "A project manager is overseeing the development of a new software application f…" at bounding box center [501, 102] width 343 height 64
drag, startPoint x: 394, startPoint y: 87, endPoint x: 510, endPoint y: 98, distance: 116.9
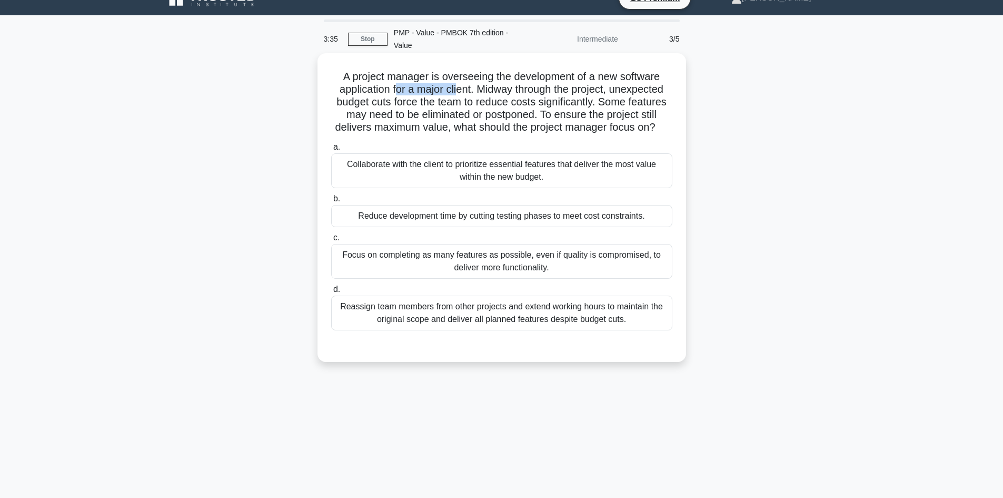
click at [455, 93] on h5 "A project manager is overseeing the development of a new software application f…" at bounding box center [501, 102] width 343 height 64
drag, startPoint x: 441, startPoint y: 107, endPoint x: 578, endPoint y: 98, distance: 137.8
click at [578, 98] on h5 "A project manager is overseeing the development of a new software application f…" at bounding box center [501, 102] width 343 height 64
click at [631, 104] on h5 "A project manager is overseeing the development of a new software application f…" at bounding box center [501, 102] width 343 height 64
click at [392, 116] on h5 "A project manager is overseeing the development of a new software application f…" at bounding box center [501, 102] width 343 height 64
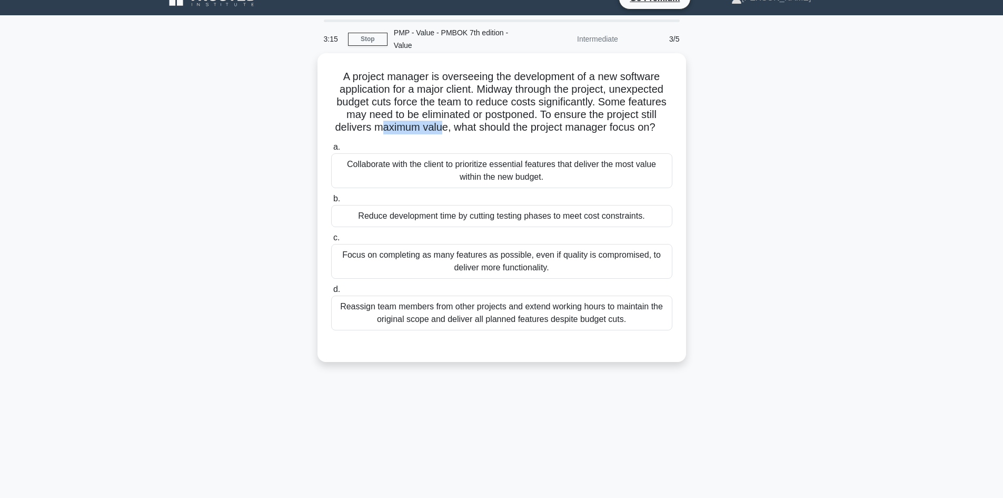
drag, startPoint x: 384, startPoint y: 127, endPoint x: 445, endPoint y: 131, distance: 61.2
click at [445, 131] on h5 "A project manager is overseeing the development of a new software application f…" at bounding box center [501, 102] width 343 height 64
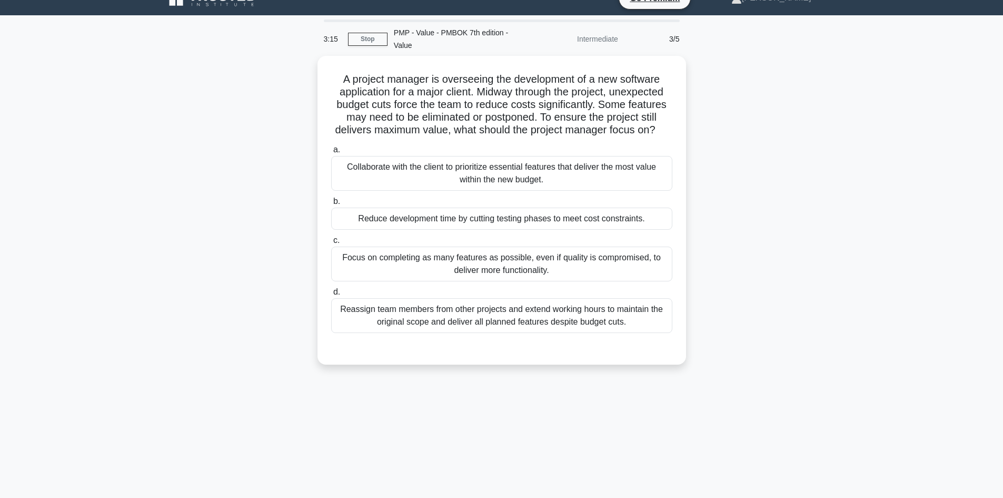
click at [271, 185] on div "A project manager is overseeing the development of a new software application f…" at bounding box center [501, 216] width 695 height 321
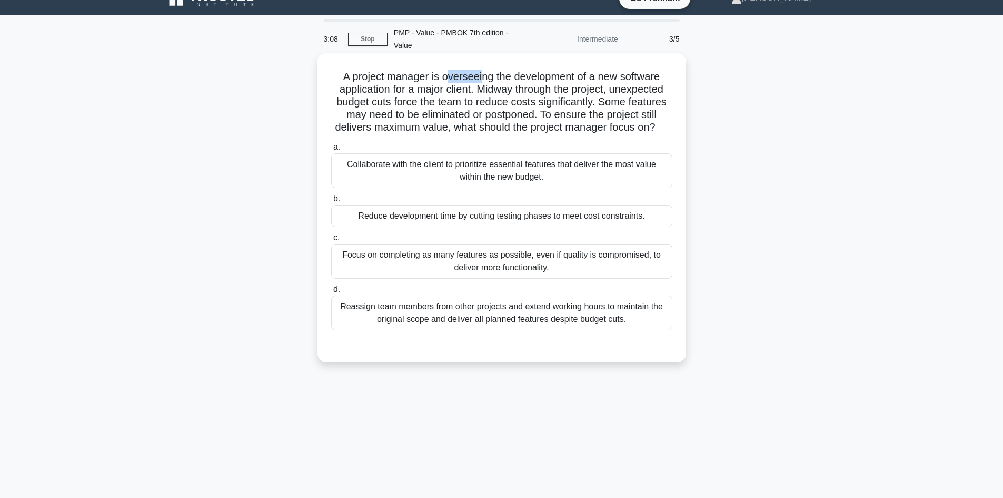
drag, startPoint x: 449, startPoint y: 77, endPoint x: 480, endPoint y: 81, distance: 31.9
click at [480, 81] on h5 "A project manager is overseeing the development of a new software application f…" at bounding box center [501, 102] width 343 height 64
drag, startPoint x: 521, startPoint y: 76, endPoint x: 578, endPoint y: 78, distance: 56.4
click at [578, 78] on h5 "A project manager is overseeing the development of a new software application f…" at bounding box center [501, 102] width 343 height 64
click at [418, 89] on h5 "A project manager is overseeing the development of a new software application f…" at bounding box center [501, 102] width 343 height 64
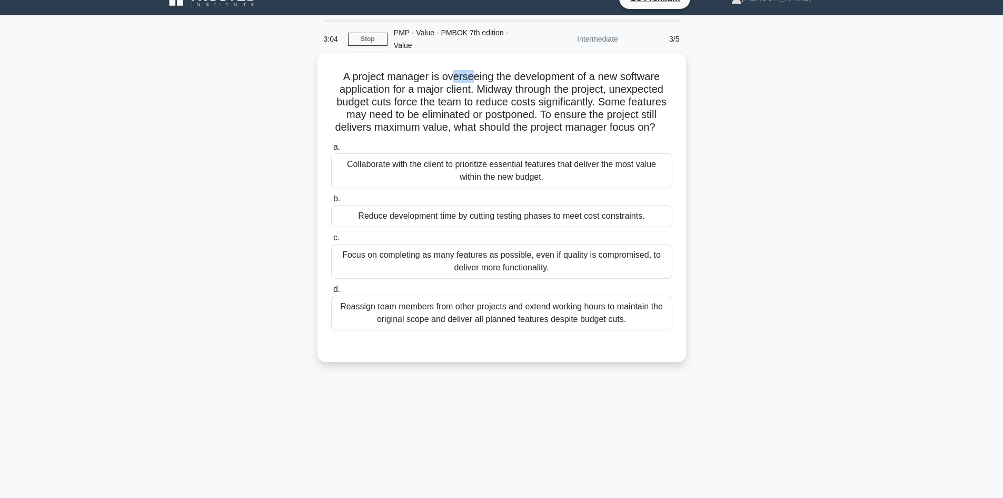
drag, startPoint x: 451, startPoint y: 76, endPoint x: 470, endPoint y: 80, distance: 19.3
click at [470, 80] on h5 "A project manager is overseeing the development of a new software application f…" at bounding box center [501, 102] width 343 height 64
drag, startPoint x: 605, startPoint y: 78, endPoint x: 648, endPoint y: 82, distance: 43.9
click at [648, 82] on h5 "A project manager is overseeing the development of a new software application f…" at bounding box center [501, 102] width 343 height 64
drag, startPoint x: 511, startPoint y: 105, endPoint x: 570, endPoint y: 107, distance: 59.0
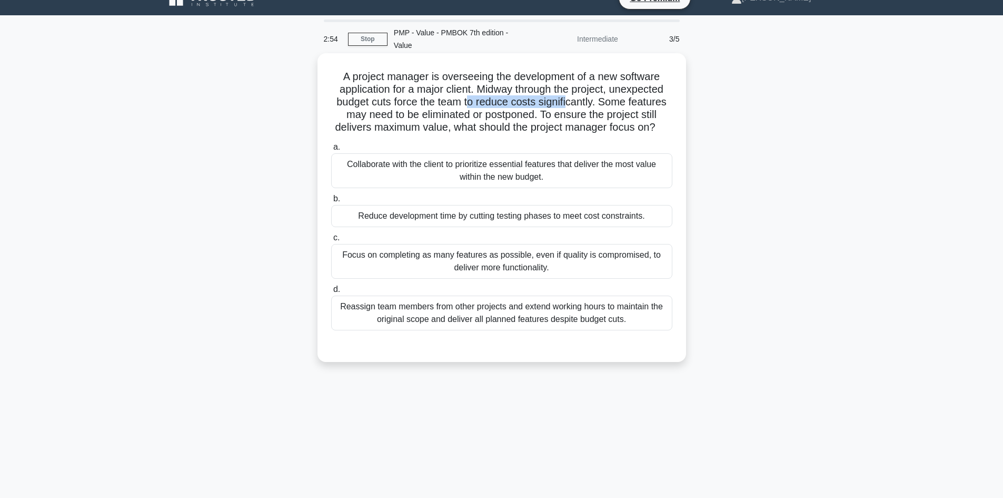
click at [570, 107] on h5 "A project manager is overseeing the development of a new software application f…" at bounding box center [501, 102] width 343 height 64
click at [448, 112] on h5 "A project manager is overseeing the development of a new software application f…" at bounding box center [501, 102] width 343 height 64
click at [516, 185] on div "Collaborate with the client to prioritize essential features that deliver the m…" at bounding box center [501, 170] width 341 height 35
click at [331, 151] on input "a. Collaborate with the client to prioritize essential features that deliver th…" at bounding box center [331, 147] width 0 height 7
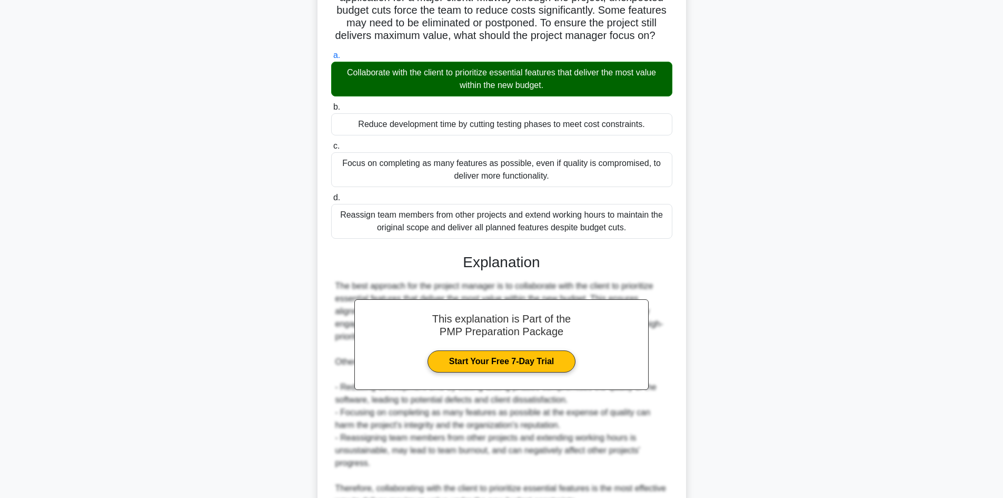
scroll to position [228, 0]
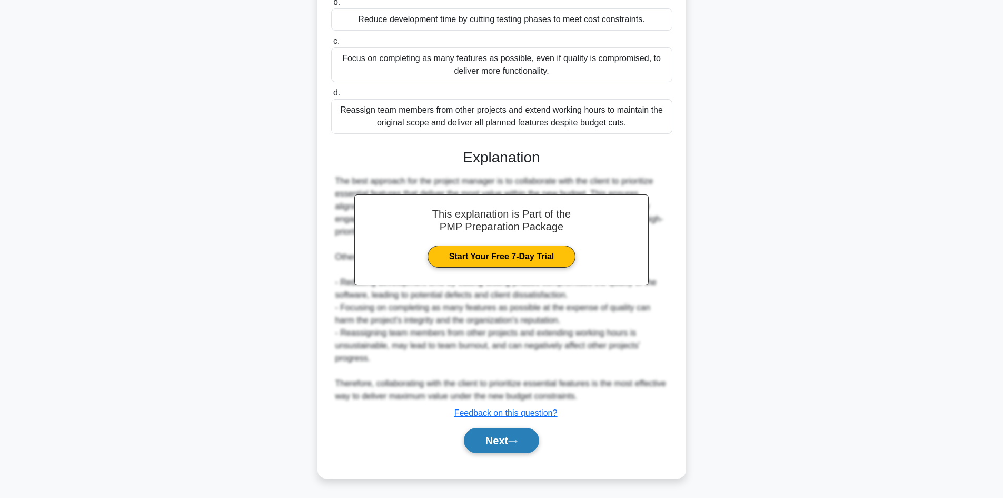
click at [522, 445] on button "Next" at bounding box center [501, 440] width 75 height 25
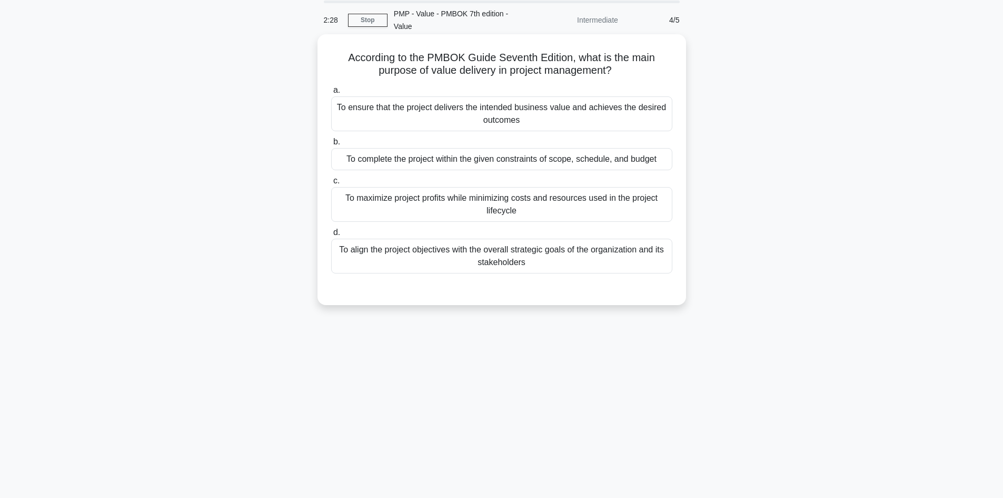
scroll to position [18, 0]
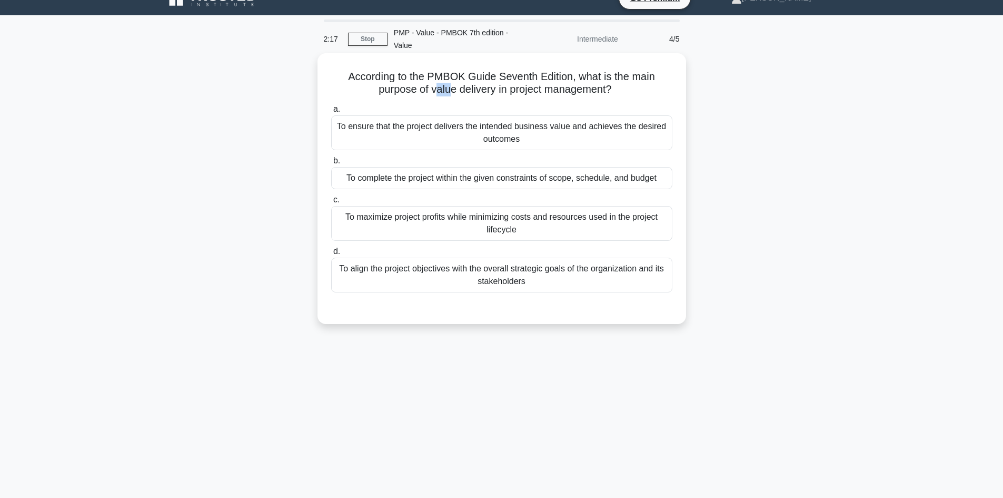
drag, startPoint x: 432, startPoint y: 88, endPoint x: 451, endPoint y: 92, distance: 19.4
click at [451, 92] on h5 "According to the PMBOK Guide Seventh Edition, what is the main purpose of value…" at bounding box center [501, 83] width 343 height 26
drag, startPoint x: 497, startPoint y: 92, endPoint x: 591, endPoint y: 91, distance: 94.3
click at [591, 91] on h5 "According to the PMBOK Guide Seventh Edition, what is the main purpose of value…" at bounding box center [501, 83] width 343 height 26
click at [493, 283] on div "To align the project objectives with the overall strategic goals of the organiz…" at bounding box center [501, 275] width 341 height 35
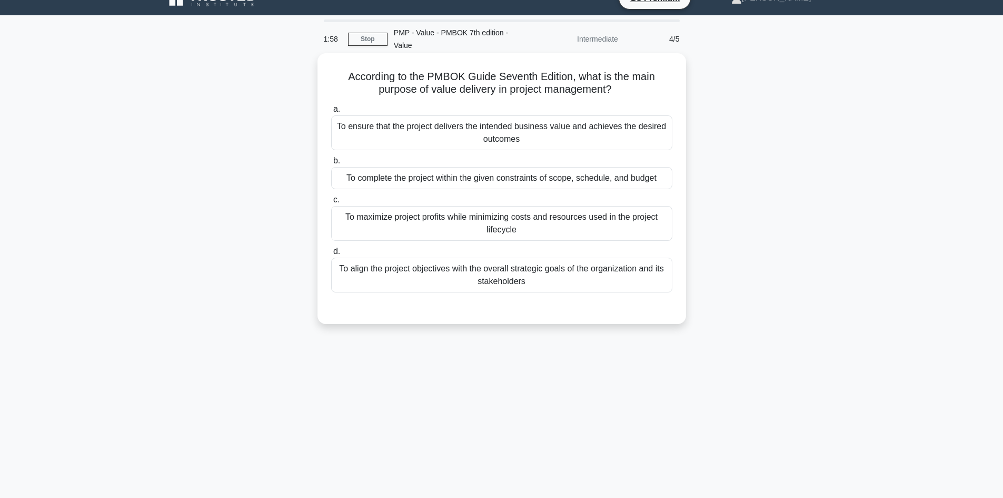
click at [331, 255] on input "d. To align the project objectives with the overall strategic goals of the orga…" at bounding box center [331, 251] width 0 height 7
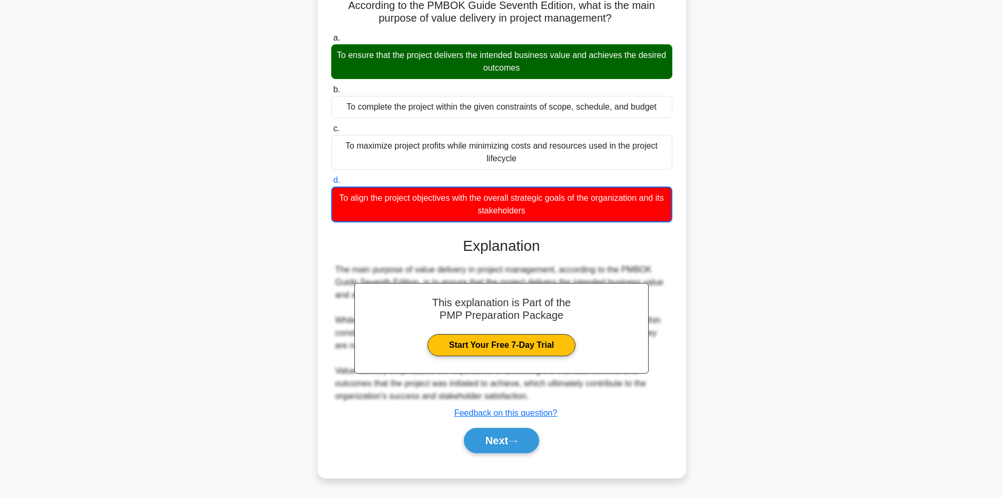
scroll to position [90, 0]
click at [515, 441] on icon at bounding box center [512, 441] width 9 height 6
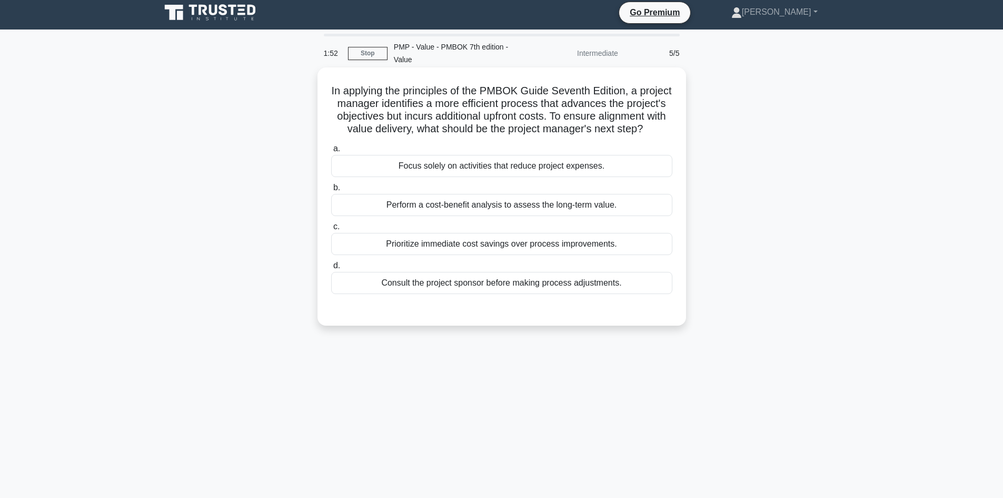
scroll to position [0, 0]
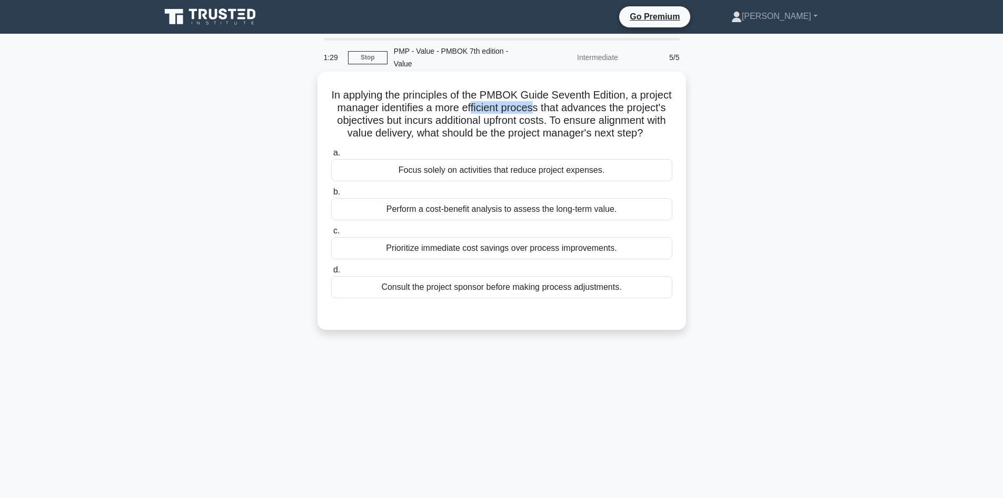
drag, startPoint x: 512, startPoint y: 109, endPoint x: 574, endPoint y: 106, distance: 61.7
click at [574, 106] on h5 "In applying the principles of the PMBOK Guide Seventh Edition, a project manage…" at bounding box center [501, 114] width 343 height 52
click at [531, 109] on h5 "In applying the principles of the PMBOK Guide Seventh Edition, a project manage…" at bounding box center [501, 114] width 343 height 52
click at [498, 100] on h5 "In applying the principles of the PMBOK Guide Seventh Edition, a project manage…" at bounding box center [501, 114] width 343 height 52
drag, startPoint x: 493, startPoint y: 106, endPoint x: 563, endPoint y: 109, distance: 70.1
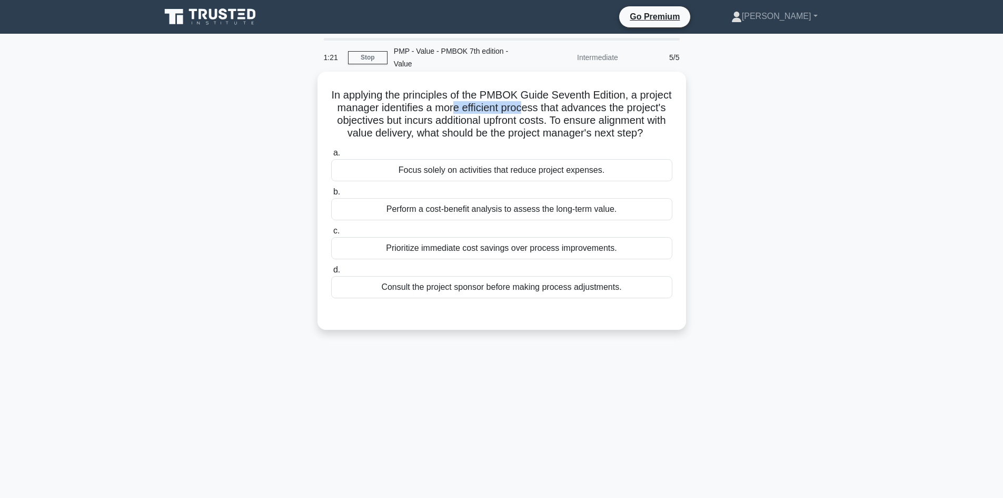
click at [563, 109] on h5 "In applying the principles of the PMBOK Guide Seventh Edition, a project manage…" at bounding box center [501, 114] width 343 height 52
click at [527, 220] on div "Perform a cost-benefit analysis to assess the long-term value." at bounding box center [501, 209] width 341 height 22
click at [331, 195] on input "b. Perform a cost-benefit analysis to assess the long-term value." at bounding box center [331, 192] width 0 height 7
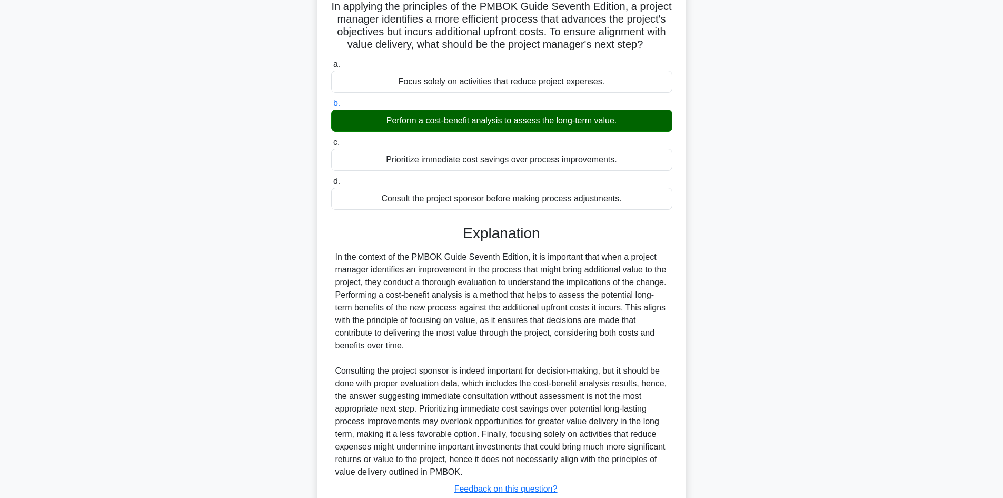
scroll to position [158, 0]
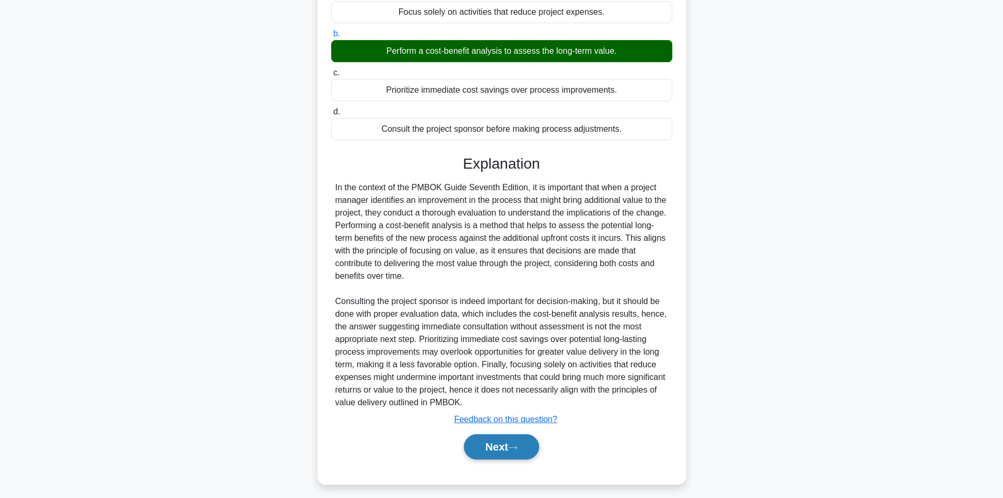
click at [527, 454] on button "Next" at bounding box center [501, 446] width 75 height 25
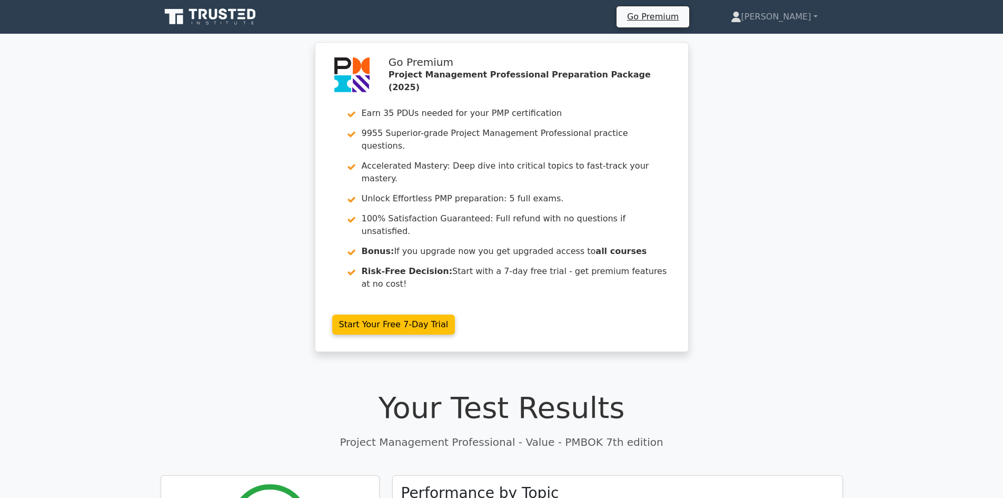
scroll to position [158, 0]
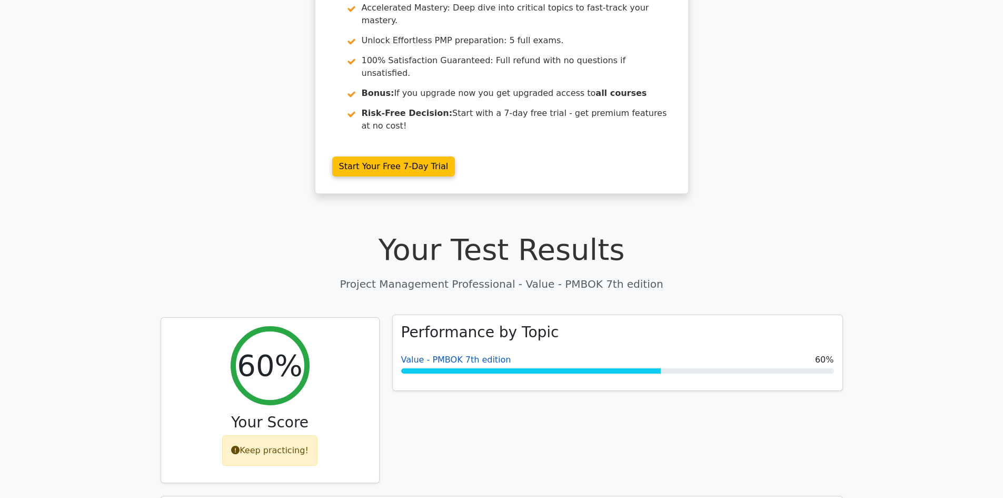
click at [459, 354] on link "Value - PMBOK 7th edition" at bounding box center [456, 359] width 110 height 10
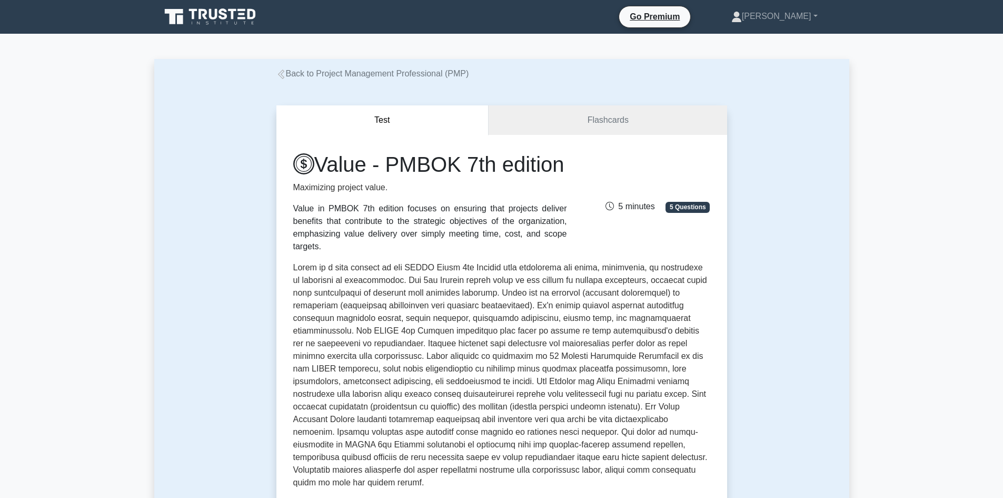
scroll to position [369, 0]
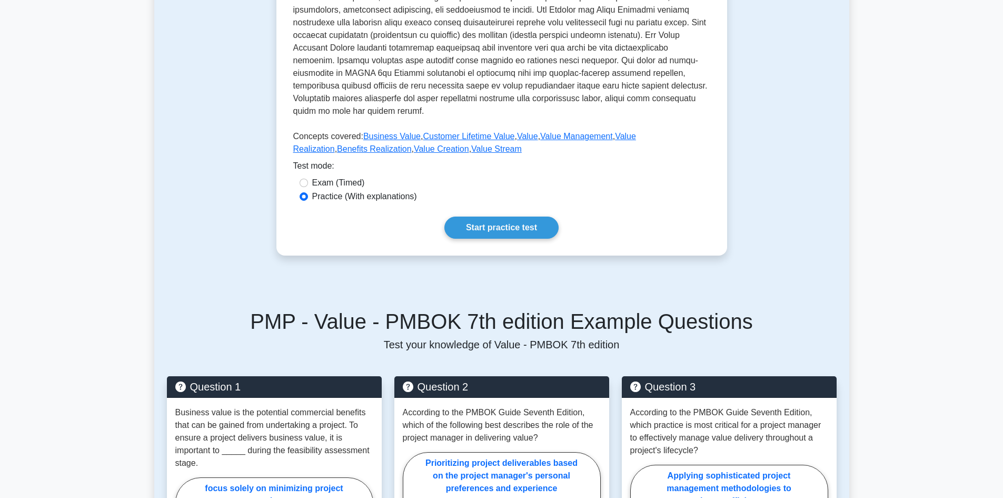
click at [344, 180] on label "Exam (Timed)" at bounding box center [338, 182] width 53 height 13
click at [308, 180] on input "Exam (Timed)" at bounding box center [304, 183] width 8 height 8
radio input "true"
click at [500, 233] on link "Start practice test" at bounding box center [502, 227] width 114 height 22
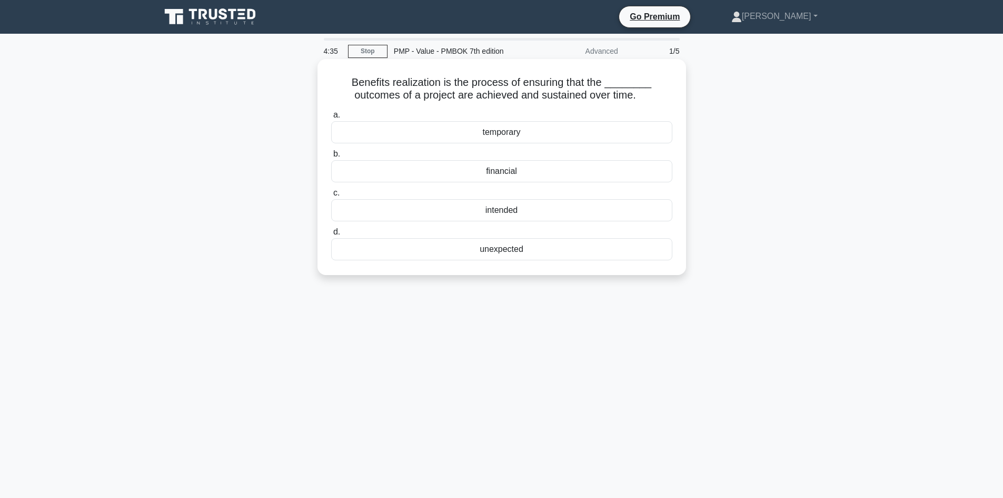
click at [503, 211] on div "intended" at bounding box center [501, 210] width 341 height 22
click at [331, 196] on input "c. intended" at bounding box center [331, 193] width 0 height 7
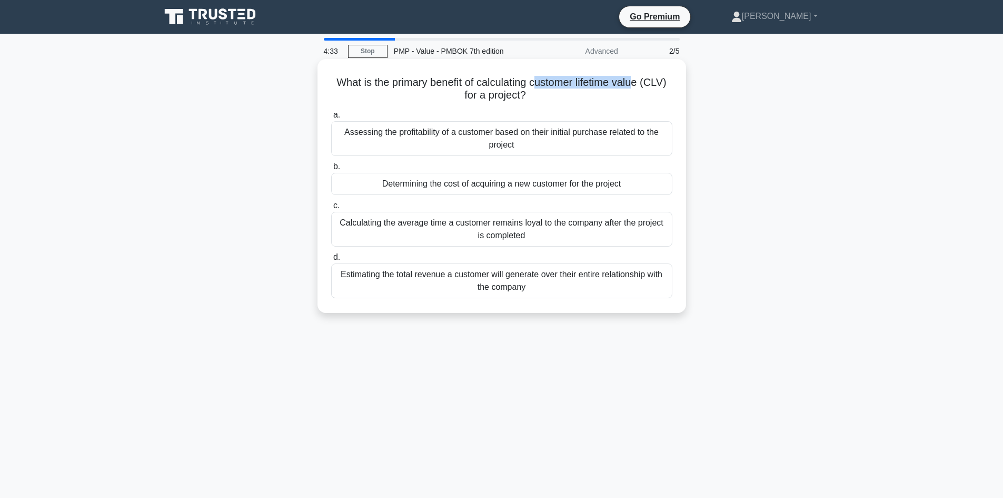
drag, startPoint x: 537, startPoint y: 81, endPoint x: 637, endPoint y: 84, distance: 100.6
click at [637, 84] on h5 "What is the primary benefit of calculating customer lifetime value (CLV) for a …" at bounding box center [501, 89] width 343 height 26
click at [521, 279] on div "Estimating the total revenue a customer will generate over their entire relatio…" at bounding box center [501, 280] width 341 height 35
click at [331, 261] on input "d. Estimating the total revenue a customer will generate over their entire rela…" at bounding box center [331, 257] width 0 height 7
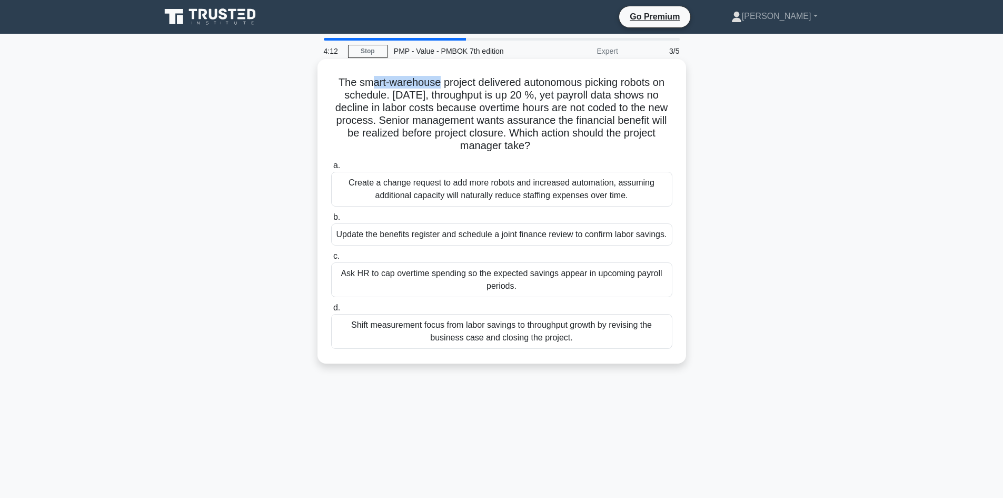
drag, startPoint x: 383, startPoint y: 80, endPoint x: 436, endPoint y: 73, distance: 53.1
click at [436, 73] on div "The smart-warehouse project delivered autonomous picking robots on schedule. Th…" at bounding box center [502, 211] width 360 height 296
click at [378, 102] on h5 "The smart-warehouse project delivered autonomous picking robots on schedule. Th…" at bounding box center [501, 114] width 343 height 77
drag, startPoint x: 377, startPoint y: 83, endPoint x: 463, endPoint y: 82, distance: 86.4
click at [463, 82] on h5 "The smart-warehouse project delivered autonomous picking robots on schedule. Th…" at bounding box center [501, 114] width 343 height 77
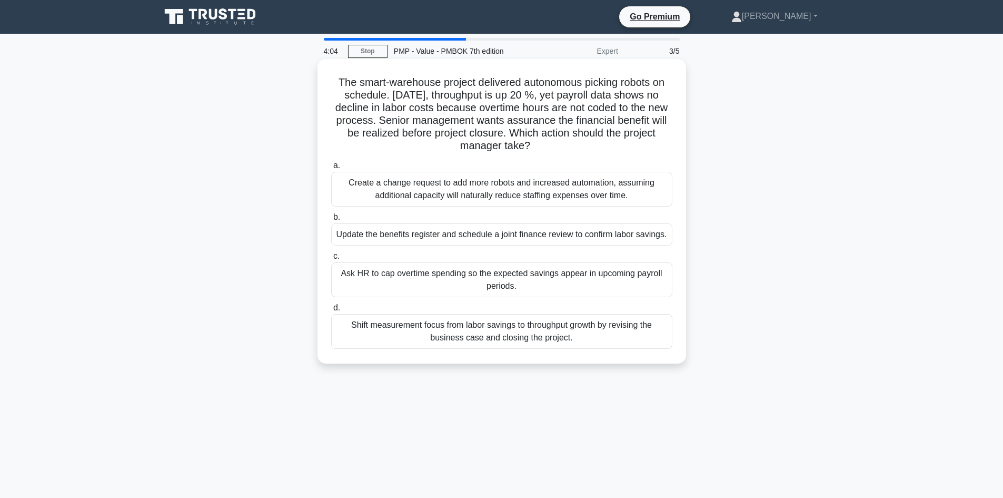
click at [494, 90] on h5 "The smart-warehouse project delivered autonomous picking robots on schedule. Th…" at bounding box center [501, 114] width 343 height 77
drag, startPoint x: 525, startPoint y: 86, endPoint x: 655, endPoint y: 85, distance: 129.6
click at [655, 85] on h5 "The smart-warehouse project delivered autonomous picking robots on schedule. Th…" at bounding box center [501, 114] width 343 height 77
click at [360, 99] on h5 "The smart-warehouse project delivered autonomous picking robots on schedule. Th…" at bounding box center [501, 114] width 343 height 77
drag, startPoint x: 586, startPoint y: 93, endPoint x: 565, endPoint y: 93, distance: 21.1
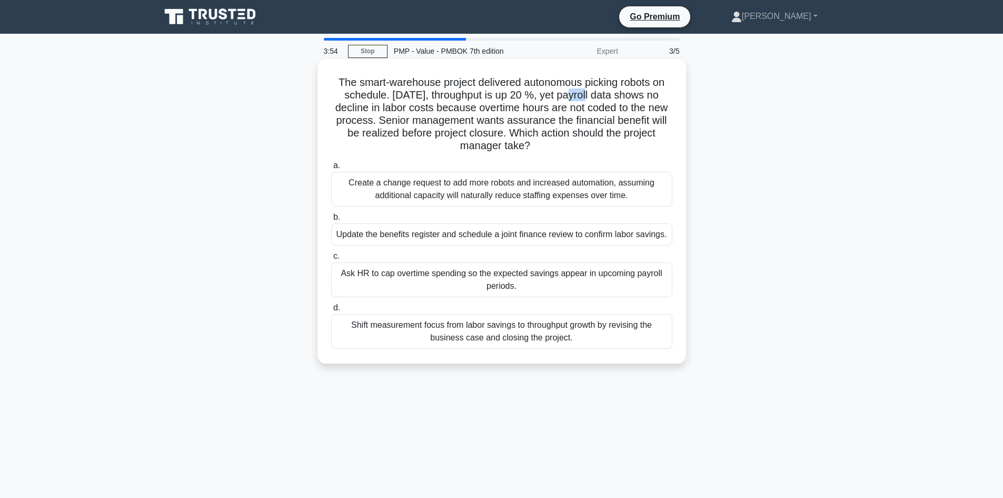
click at [565, 93] on h5 "The smart-warehouse project delivered autonomous picking robots on schedule. Th…" at bounding box center [501, 114] width 343 height 77
drag, startPoint x: 371, startPoint y: 117, endPoint x: 411, endPoint y: 126, distance: 41.1
click at [411, 126] on h5 "The smart-warehouse project delivered autonomous picking robots on schedule. Th…" at bounding box center [501, 114] width 343 height 77
drag, startPoint x: 459, startPoint y: 134, endPoint x: 538, endPoint y: 140, distance: 79.8
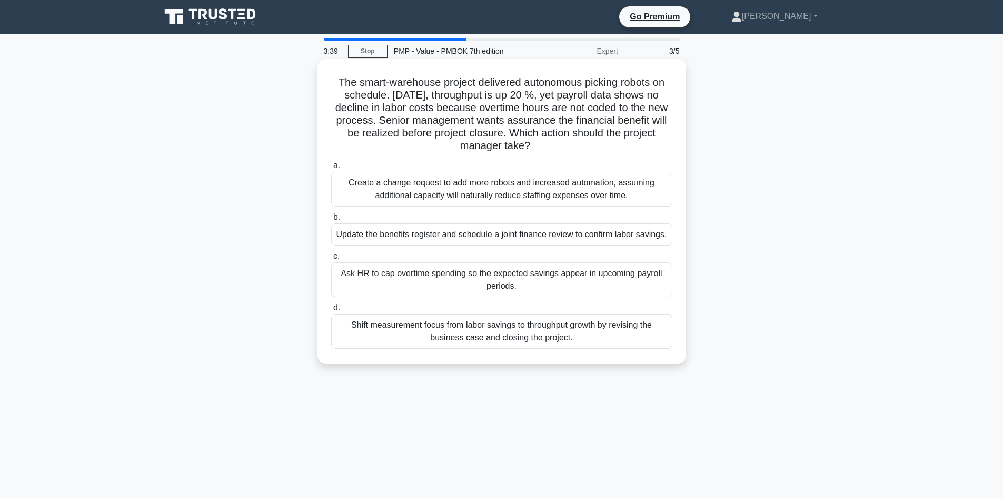
click at [538, 140] on h5 "The smart-warehouse project delivered autonomous picking robots on schedule. Th…" at bounding box center [501, 114] width 343 height 77
click at [574, 146] on h5 "The smart-warehouse project delivered autonomous picking robots on schedule. Th…" at bounding box center [501, 114] width 343 height 77
click at [466, 194] on div "Create a change request to add more robots and increased automation, assuming a…" at bounding box center [501, 189] width 341 height 35
click at [331, 169] on input "a. Create a change request to add more robots and increased automation, assumin…" at bounding box center [331, 165] width 0 height 7
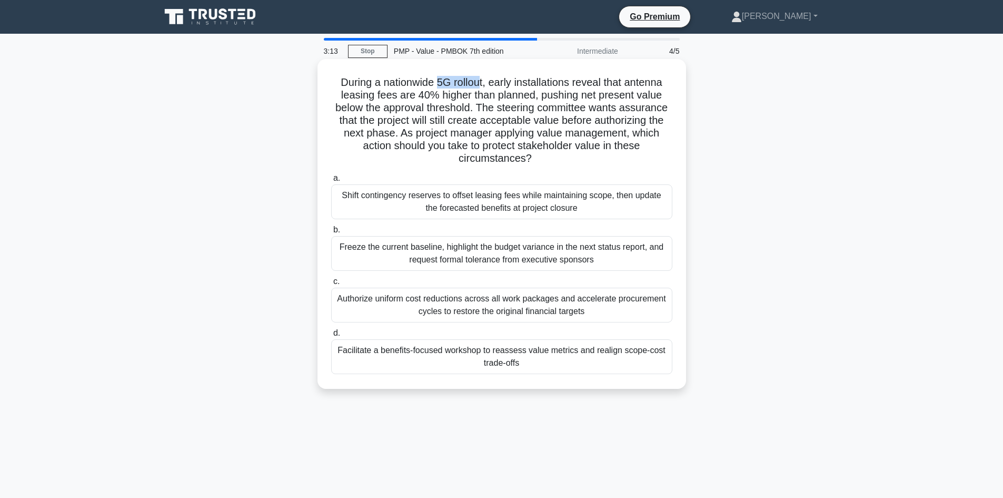
drag, startPoint x: 439, startPoint y: 83, endPoint x: 480, endPoint y: 81, distance: 41.1
click at [480, 81] on h5 "During a nationwide 5G rollout, early installations reveal that antenna leasing…" at bounding box center [501, 121] width 343 height 90
drag, startPoint x: 419, startPoint y: 93, endPoint x: 470, endPoint y: 90, distance: 51.2
click at [470, 90] on h5 "During a nationwide 5G rollout, early installations reveal that antenna leasing…" at bounding box center [501, 121] width 343 height 90
click at [477, 94] on h5 "During a nationwide 5G rollout, early installations reveal that antenna leasing…" at bounding box center [501, 121] width 343 height 90
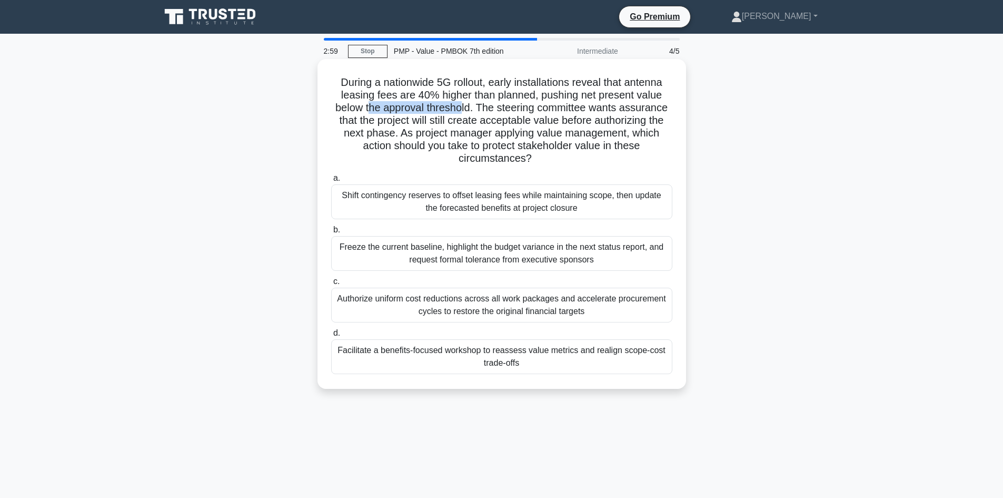
drag, startPoint x: 367, startPoint y: 106, endPoint x: 469, endPoint y: 110, distance: 101.7
click at [462, 110] on h5 "During a nationwide 5G rollout, early installations reveal that antenna leasing…" at bounding box center [501, 121] width 343 height 90
click at [494, 357] on div "Facilitate a benefits-focused workshop to reassess value metrics and realign sc…" at bounding box center [501, 356] width 341 height 35
click at [331, 337] on input "d. Facilitate a benefits-focused workshop to reassess value metrics and realign…" at bounding box center [331, 333] width 0 height 7
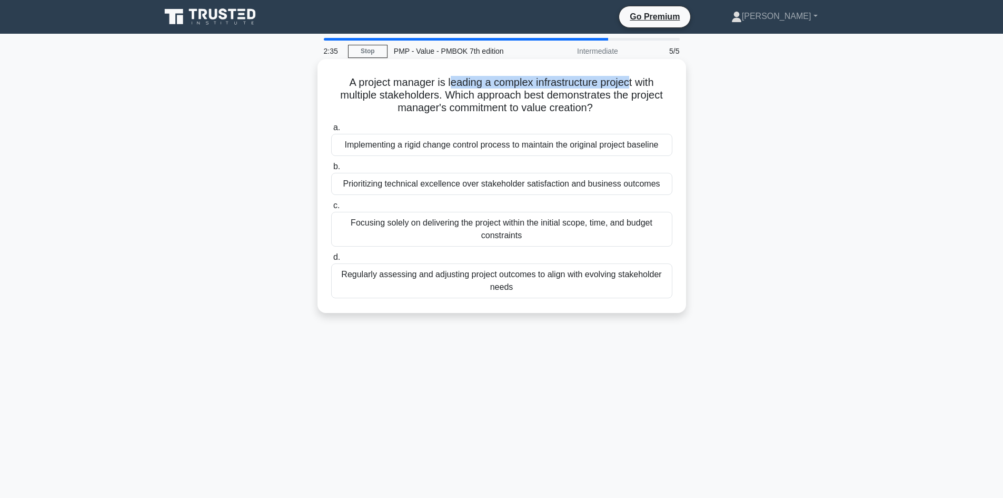
drag, startPoint x: 448, startPoint y: 82, endPoint x: 631, endPoint y: 81, distance: 183.3
click at [631, 81] on h5 "A project manager is leading a complex infrastructure project with multiple sta…" at bounding box center [501, 95] width 343 height 39
click at [425, 94] on h5 "A project manager is leading a complex infrastructure project with multiple sta…" at bounding box center [501, 95] width 343 height 39
drag, startPoint x: 446, startPoint y: 81, endPoint x: 636, endPoint y: 75, distance: 190.2
click at [636, 76] on h5 "A project manager is leading a complex infrastructure project with multiple sta…" at bounding box center [501, 95] width 343 height 39
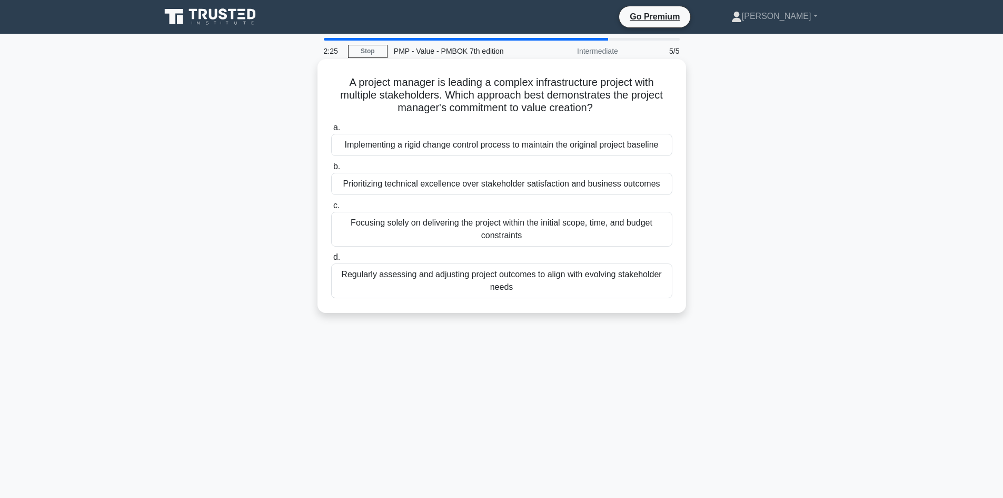
drag, startPoint x: 282, startPoint y: 115, endPoint x: 371, endPoint y: 102, distance: 89.5
click at [285, 115] on div "A project manager is leading a complex infrastructure project with multiple sta…" at bounding box center [501, 195] width 695 height 267
drag, startPoint x: 361, startPoint y: 86, endPoint x: 434, endPoint y: 85, distance: 72.2
click at [434, 85] on h5 "A project manager is leading a complex infrastructure project with multiple sta…" at bounding box center [501, 95] width 343 height 39
drag, startPoint x: 447, startPoint y: 80, endPoint x: 517, endPoint y: 84, distance: 69.6
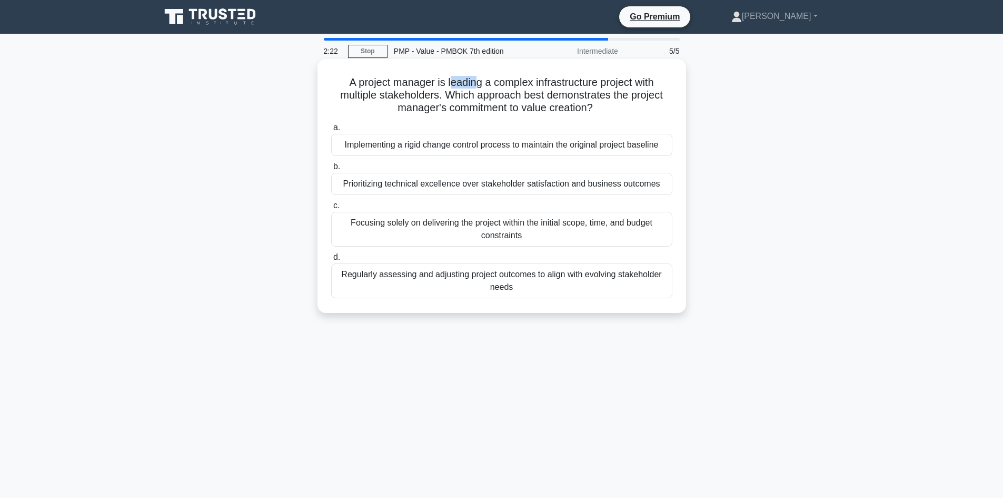
click at [477, 84] on h5 "A project manager is leading a complex infrastructure project with multiple sta…" at bounding box center [501, 95] width 343 height 39
drag, startPoint x: 501, startPoint y: 81, endPoint x: 521, endPoint y: 84, distance: 19.7
click at [521, 84] on h5 "A project manager is leading a complex infrastructure project with multiple sta…" at bounding box center [501, 95] width 343 height 39
drag, startPoint x: 546, startPoint y: 81, endPoint x: 632, endPoint y: 82, distance: 85.9
click at [632, 82] on h5 "A project manager is leading a complex infrastructure project with multiple sta…" at bounding box center [501, 95] width 343 height 39
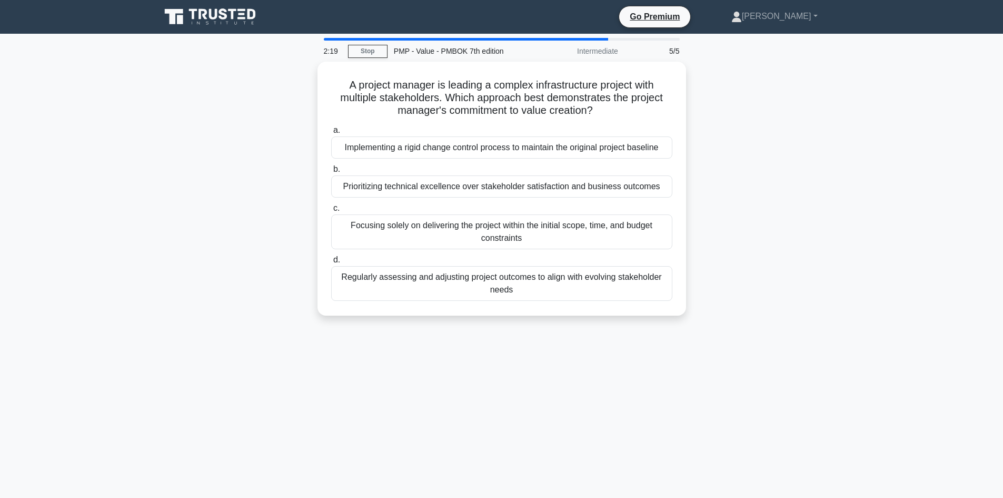
click at [238, 123] on div "A project manager is leading a complex infrastructure project with multiple sta…" at bounding box center [501, 195] width 695 height 267
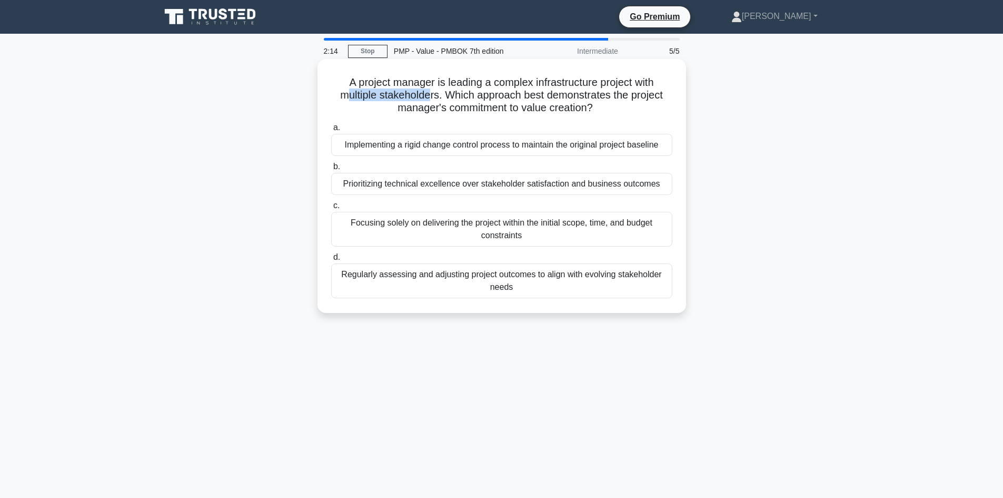
drag, startPoint x: 348, startPoint y: 94, endPoint x: 429, endPoint y: 96, distance: 81.7
click at [429, 96] on h5 "A project manager is leading a complex infrastructure project with multiple sta…" at bounding box center [501, 95] width 343 height 39
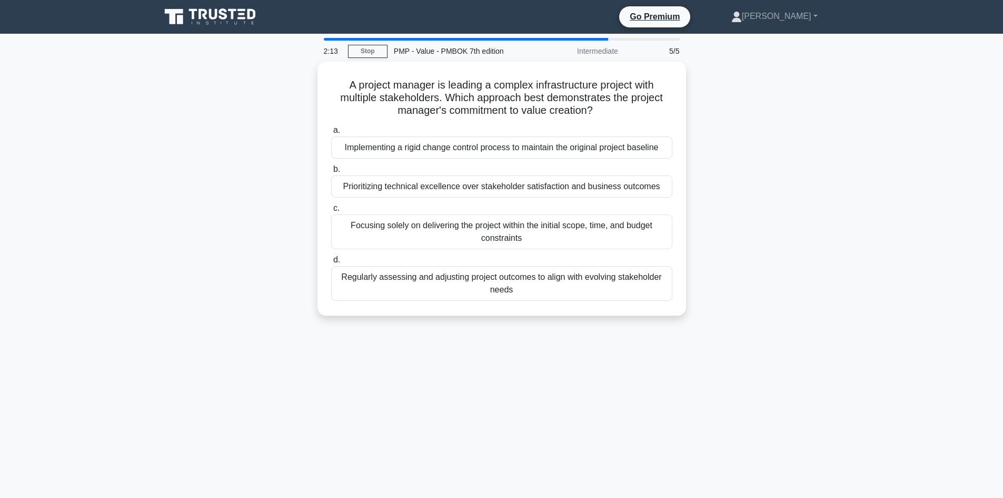
click at [300, 127] on div "A project manager is leading a complex infrastructure project with multiple sta…" at bounding box center [501, 195] width 695 height 267
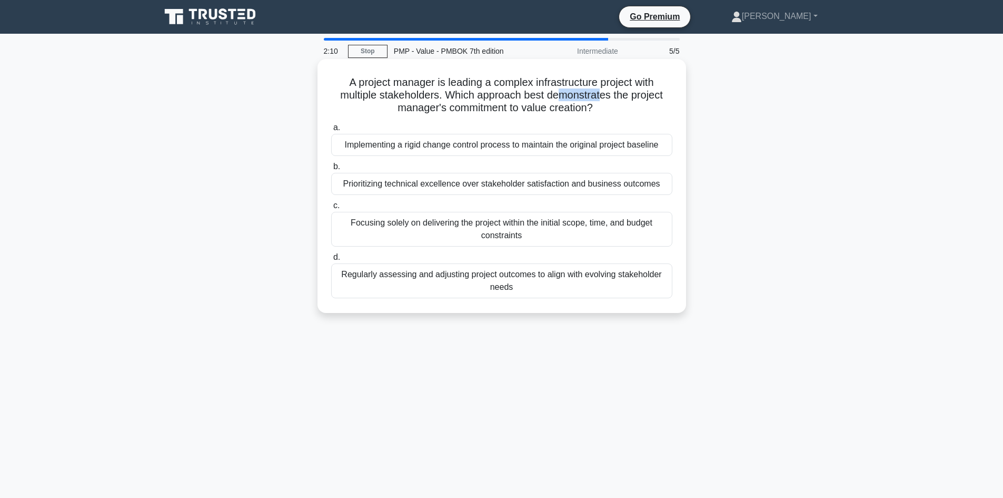
drag, startPoint x: 604, startPoint y: 90, endPoint x: 638, endPoint y: 95, distance: 34.7
click at [604, 90] on h5 "A project manager is leading a complex infrastructure project with multiple sta…" at bounding box center [501, 95] width 343 height 39
drag, startPoint x: 639, startPoint y: 96, endPoint x: 652, endPoint y: 99, distance: 13.3
click at [652, 99] on h5 "A project manager is leading a complex infrastructure project with multiple sta…" at bounding box center [501, 95] width 343 height 39
click at [422, 113] on h5 "A project manager is leading a complex infrastructure project with multiple sta…" at bounding box center [501, 95] width 343 height 39
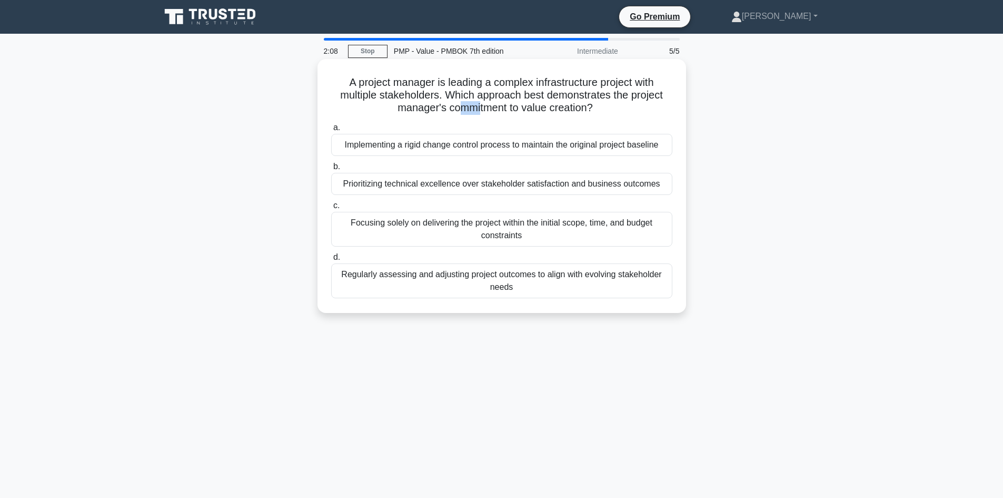
drag, startPoint x: 466, startPoint y: 113, endPoint x: 480, endPoint y: 113, distance: 14.2
click at [480, 113] on h5 "A project manager is leading a complex infrastructure project with multiple sta…" at bounding box center [501, 95] width 343 height 39
drag, startPoint x: 534, startPoint y: 110, endPoint x: 583, endPoint y: 117, distance: 50.0
click at [590, 111] on h5 "A project manager is leading a complex infrastructure project with multiple sta…" at bounding box center [501, 95] width 343 height 39
click at [452, 280] on div "Regularly assessing and adjusting project outcomes to align with evolving stake…" at bounding box center [501, 280] width 341 height 35
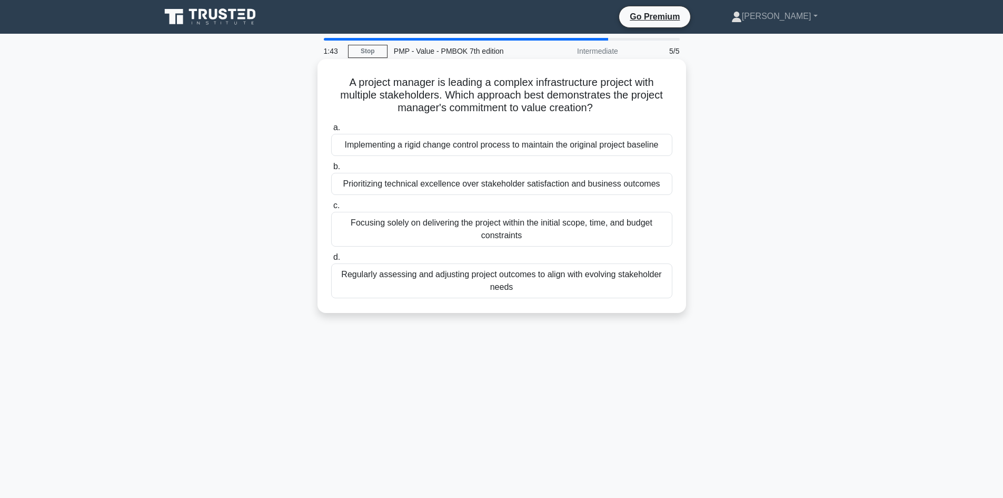
click at [331, 261] on input "d. Regularly assessing and adjusting project outcomes to align with evolving st…" at bounding box center [331, 257] width 0 height 7
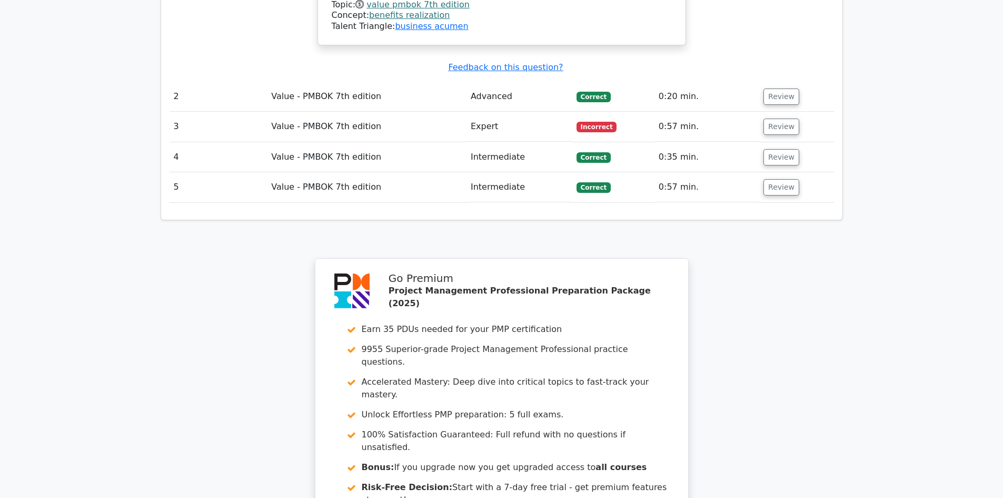
scroll to position [1579, 0]
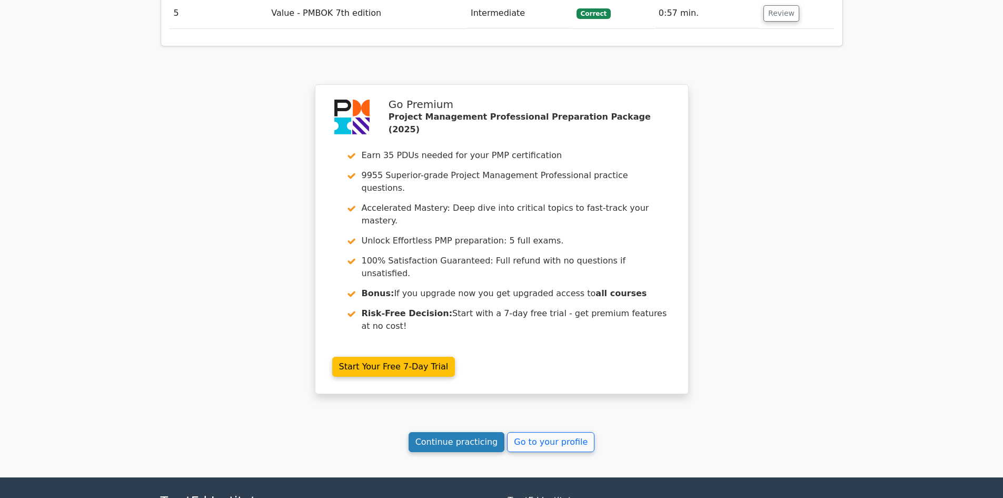
click at [485, 432] on link "Continue practicing" at bounding box center [457, 442] width 96 height 20
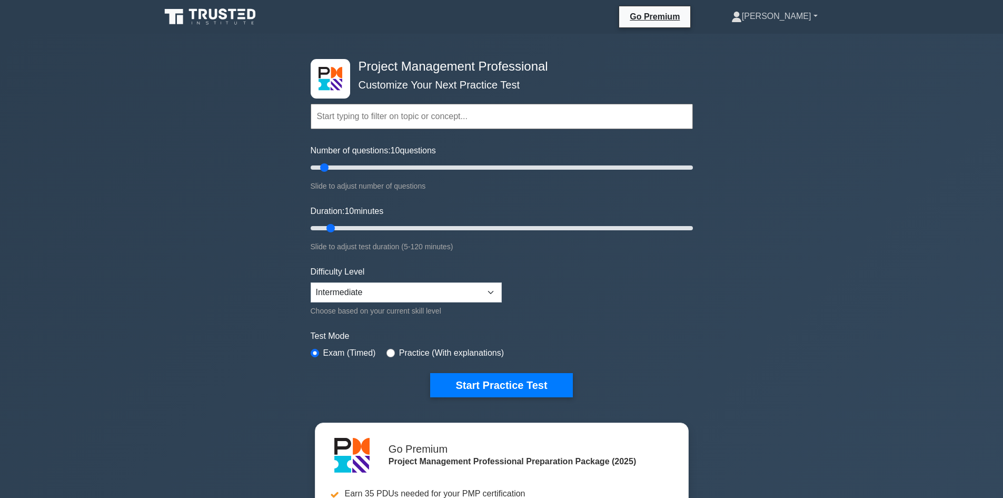
click at [824, 16] on link "[PERSON_NAME]" at bounding box center [774, 16] width 137 height 21
click at [781, 38] on link "Profile" at bounding box center [748, 41] width 83 height 17
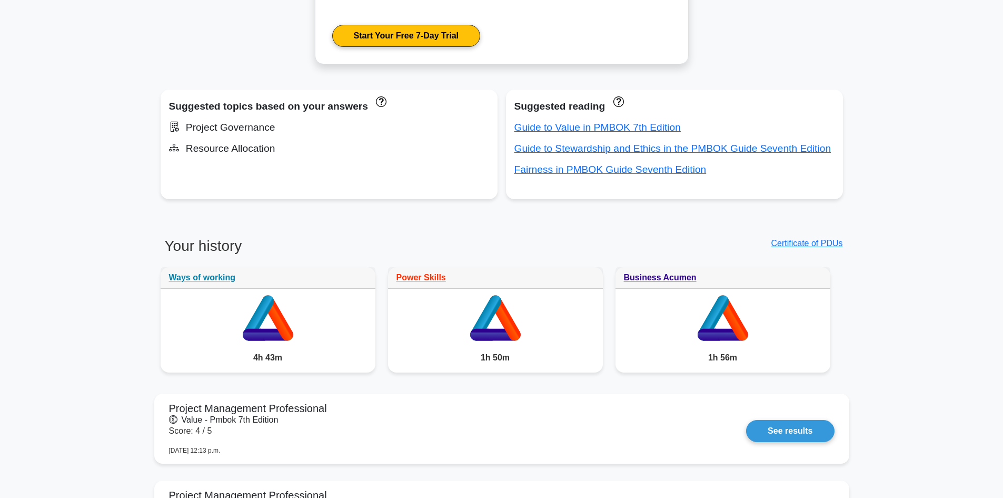
scroll to position [632, 0]
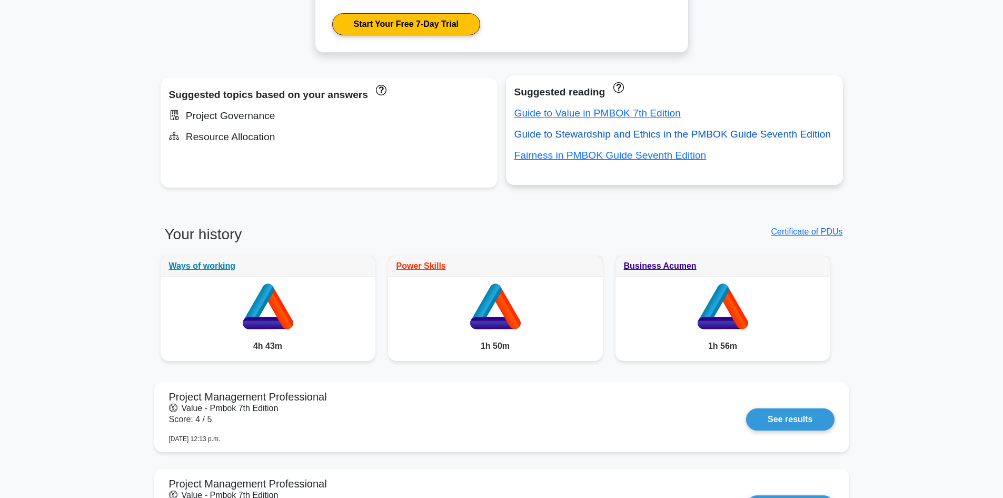
click at [584, 139] on link "Guide to Stewardship and Ethics in the PMBOK Guide Seventh Edition" at bounding box center [673, 134] width 317 height 11
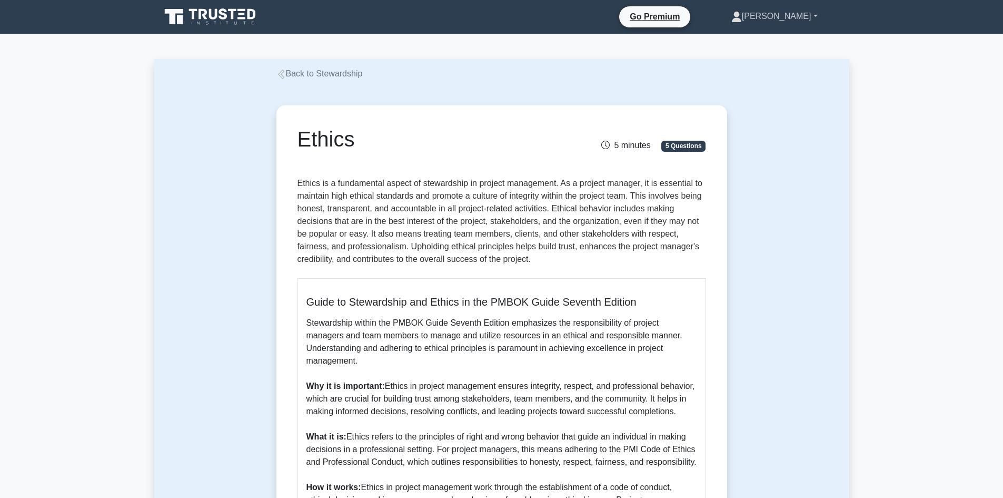
click at [819, 17] on link "[PERSON_NAME]" at bounding box center [774, 16] width 137 height 21
click at [220, 17] on icon at bounding box center [223, 13] width 8 height 11
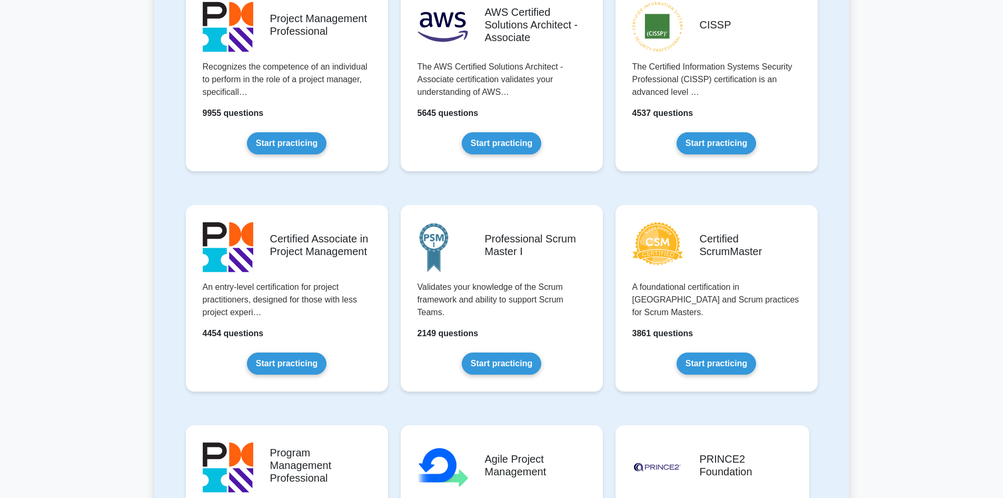
scroll to position [263, 0]
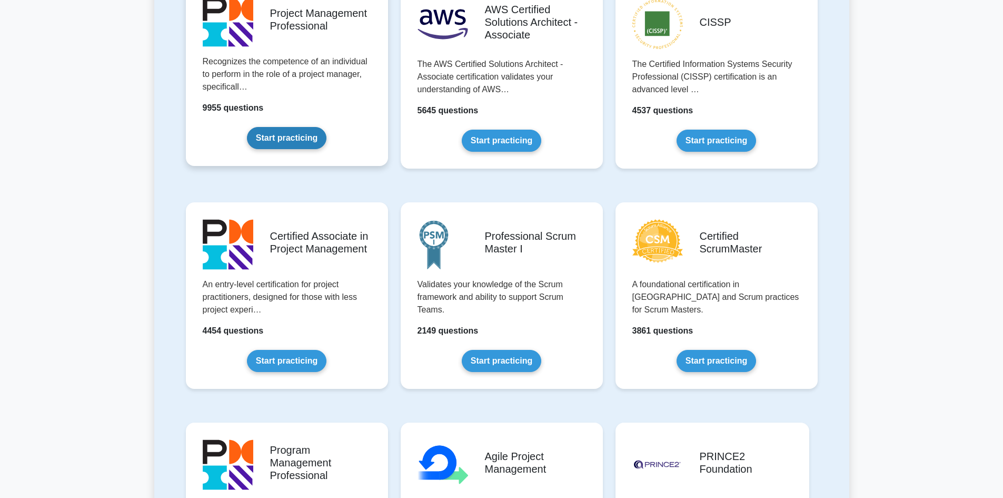
click at [284, 142] on link "Start practicing" at bounding box center [287, 138] width 80 height 22
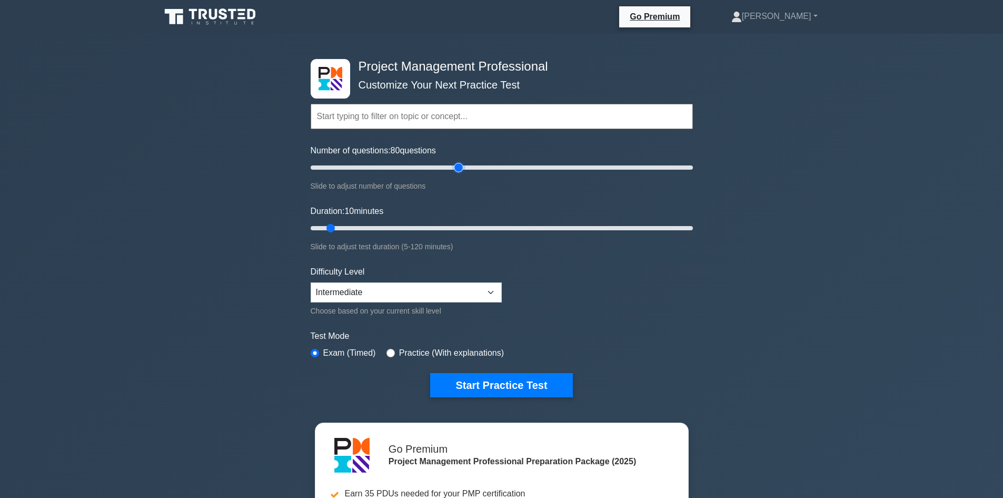
click at [457, 167] on input "Number of questions: 80 questions" at bounding box center [502, 167] width 382 height 13
click at [446, 168] on input "Number of questions: 75 questions" at bounding box center [502, 167] width 382 height 13
click at [436, 168] on input "Number of questions: 75 questions" at bounding box center [502, 167] width 382 height 13
click at [427, 169] on input "Number of questions: 70 questions" at bounding box center [502, 167] width 382 height 13
type input "60"
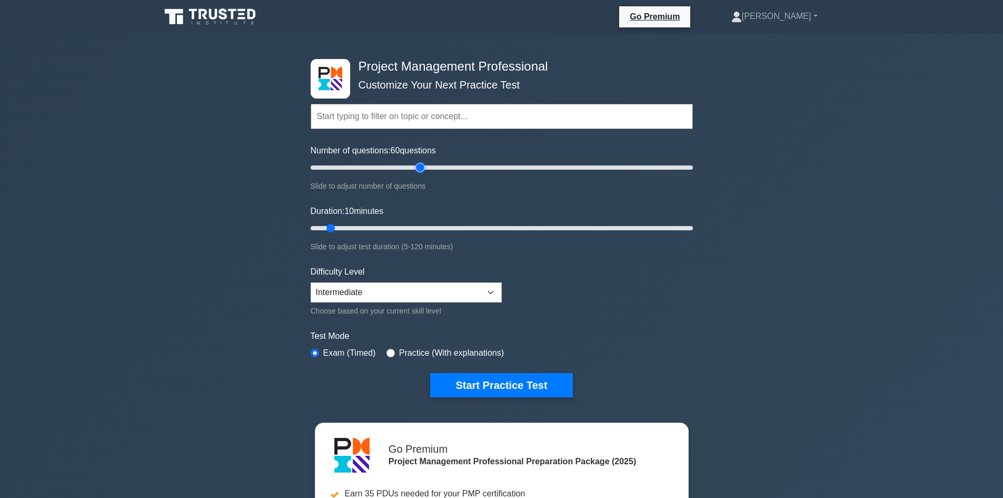
click at [422, 165] on input "Number of questions: 60 questions" at bounding box center [502, 167] width 382 height 13
type input "60"
click at [498, 227] on input "Duration: 60 minutes" at bounding box center [502, 228] width 382 height 13
click at [505, 387] on button "Start Practice Test" at bounding box center [501, 385] width 142 height 24
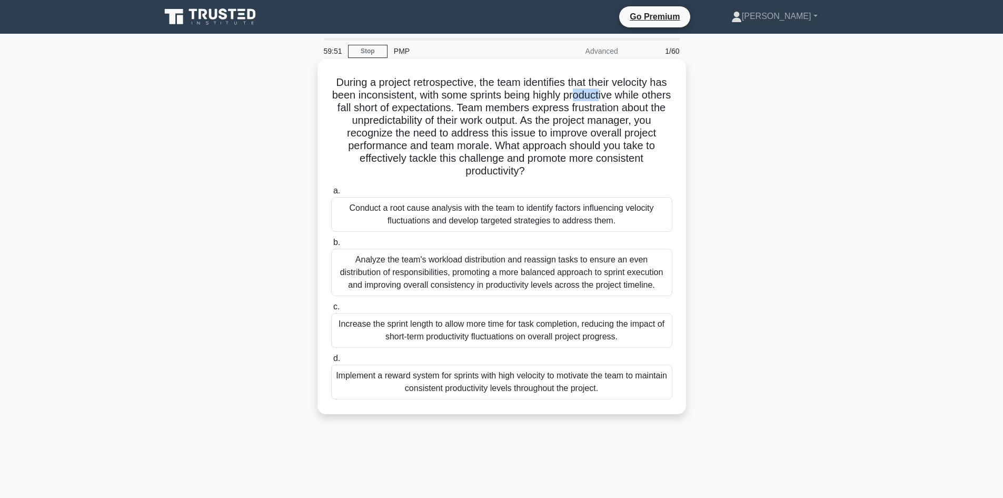
drag, startPoint x: 601, startPoint y: 96, endPoint x: 635, endPoint y: 99, distance: 33.8
click at [635, 99] on h5 "During a project retrospective, the team identifies that their velocity has bee…" at bounding box center [501, 127] width 343 height 102
